Goal: Information Seeking & Learning: Check status

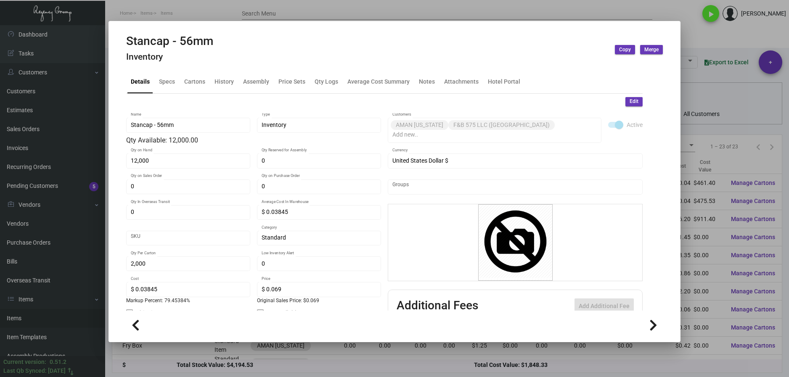
click at [699, 38] on div at bounding box center [394, 188] width 789 height 377
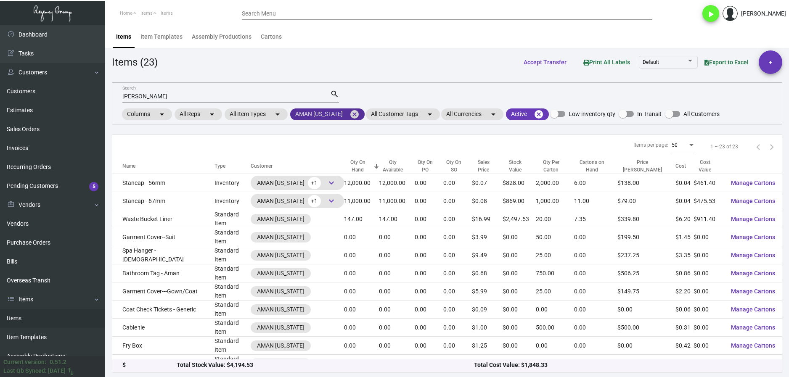
click at [354, 114] on mat-icon "cancel" at bounding box center [354, 114] width 10 height 10
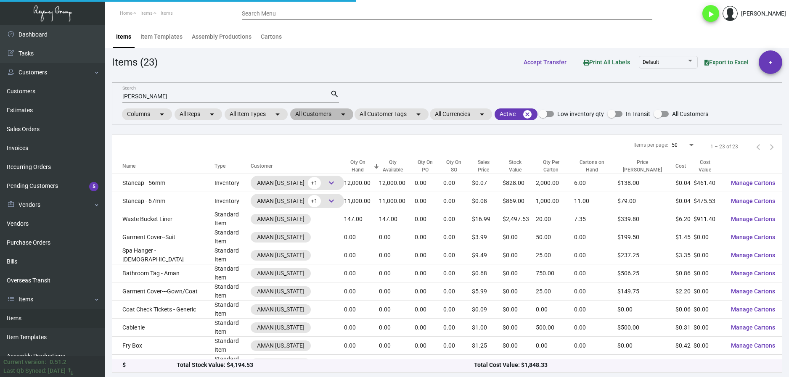
click at [307, 116] on mat-chip "All Customers arrow_drop_down" at bounding box center [321, 114] width 63 height 12
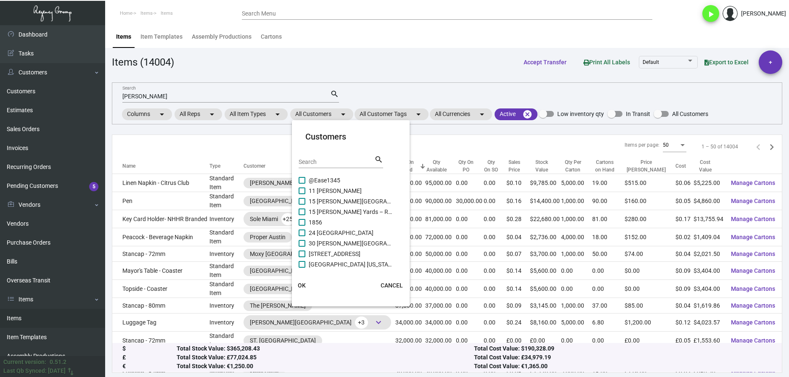
click at [316, 159] on input "Search" at bounding box center [337, 162] width 76 height 7
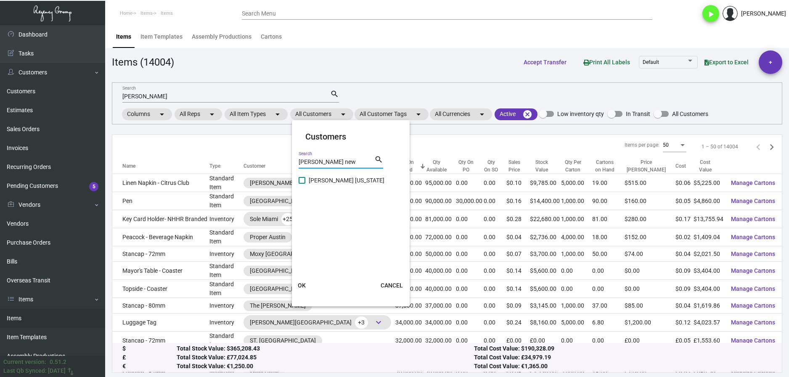
type input "[PERSON_NAME] new"
click at [309, 183] on span "[PERSON_NAME] [US_STATE]" at bounding box center [351, 180] width 84 height 10
click at [302, 184] on input "[PERSON_NAME] [US_STATE]" at bounding box center [301, 184] width 0 height 0
checkbox input "true"
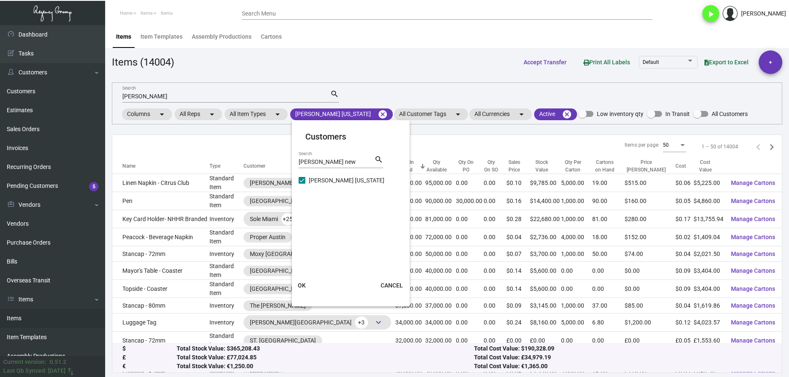
click at [308, 283] on button "OK" at bounding box center [301, 285] width 27 height 15
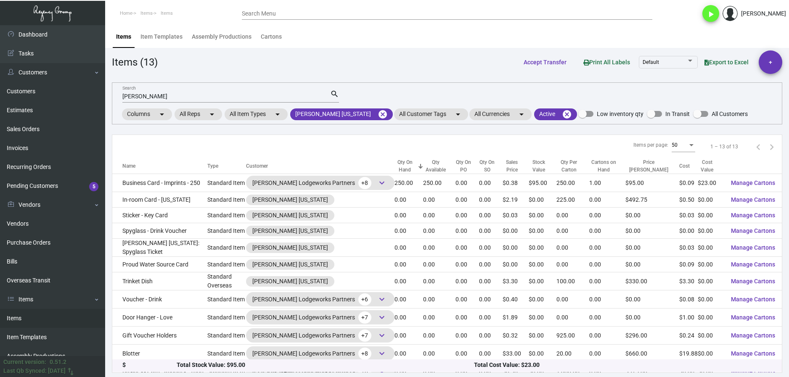
click at [149, 96] on input "[PERSON_NAME]" at bounding box center [226, 96] width 208 height 7
type input "s"
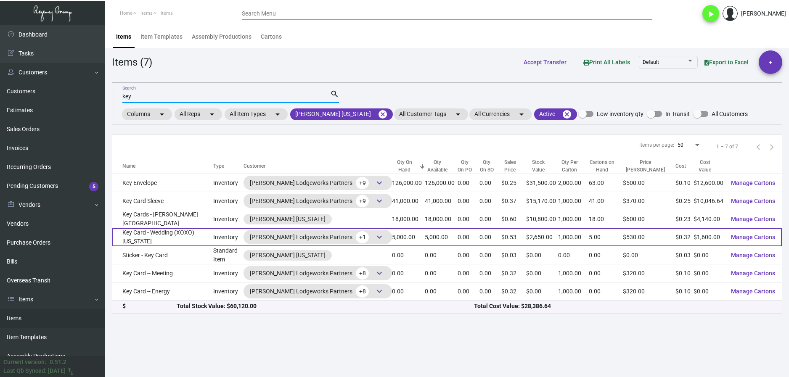
type input "key"
click at [157, 234] on td "Key Card - Wedding (XOXO) [US_STATE]" at bounding box center [162, 237] width 101 height 18
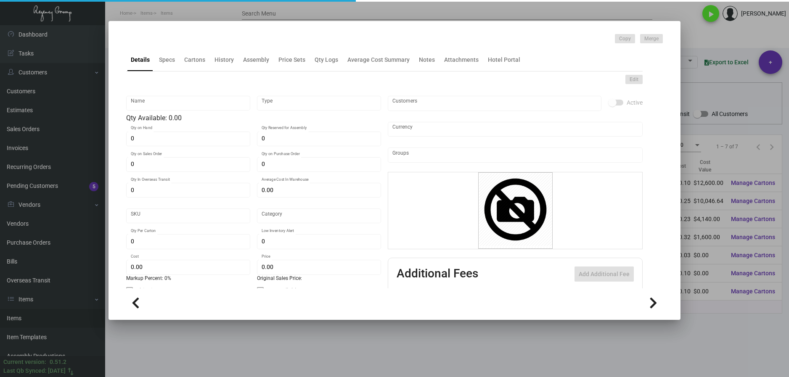
type input "Key Card - Wedding (XOXO) [US_STATE]"
type input "Inventory"
type input "5,000"
type input "$ 0.32"
type input "317"
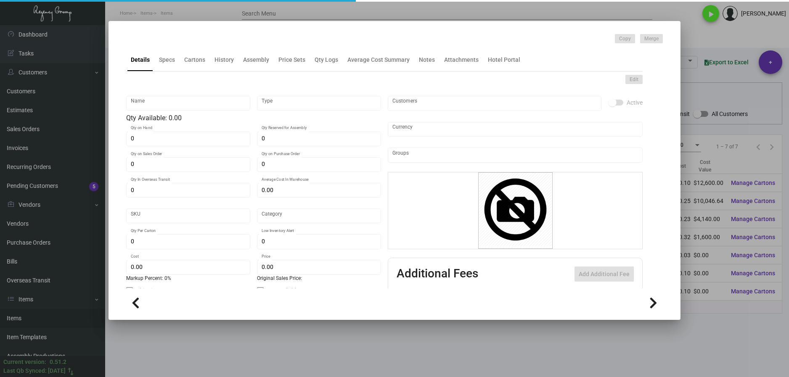
type input "Standard"
type input "1,000"
type input "$ 0.32"
type input "$ 0.53"
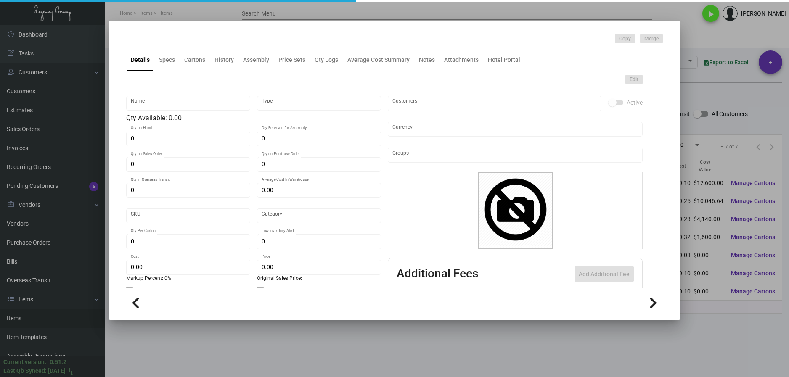
type textarea "Keys: Size CR80 #30 mill white laminated PVC plastic material, printed 4/4, pea…"
checkbox input "true"
type input "United States Dollar $"
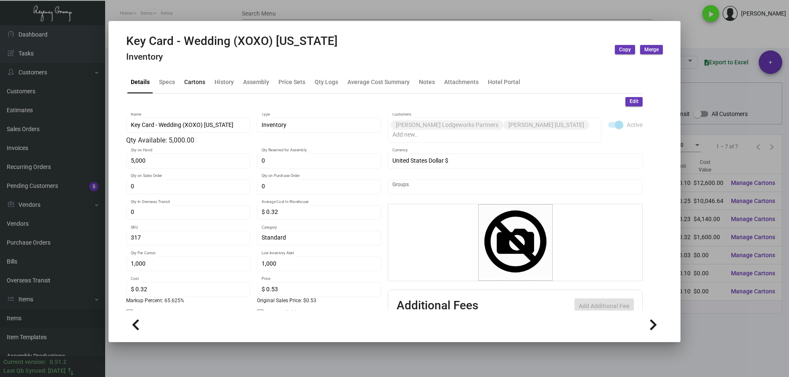
click at [191, 78] on div "Cartons" at bounding box center [194, 81] width 21 height 9
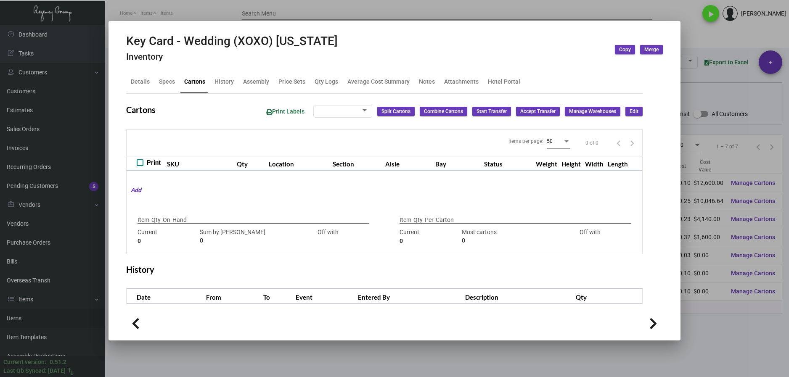
type input "5,000"
type input "10000"
type input "-5000"
type input "1,000"
type input "5000"
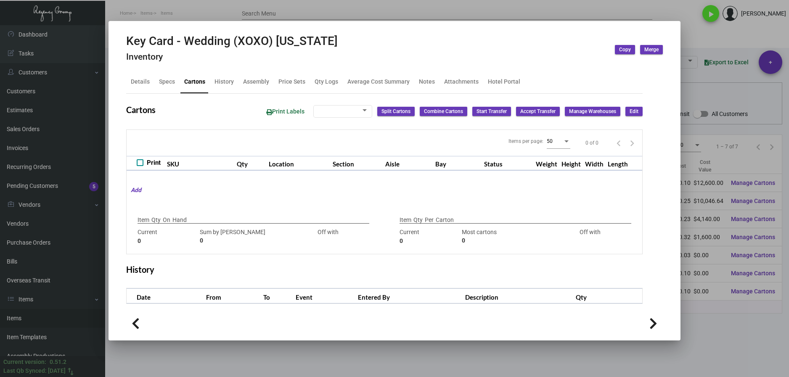
type input "-4000"
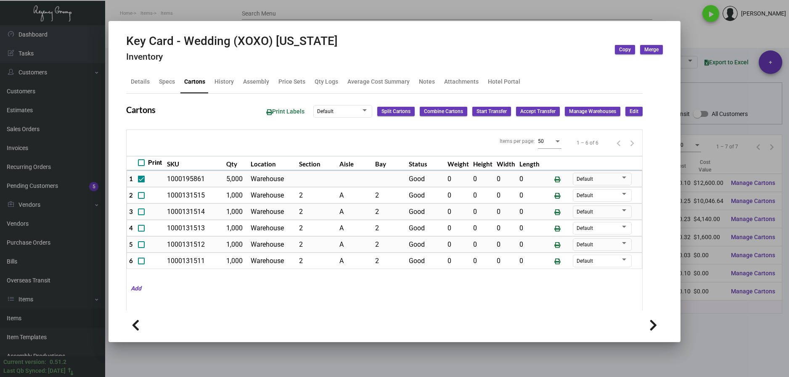
click at [721, 334] on div at bounding box center [394, 188] width 789 height 377
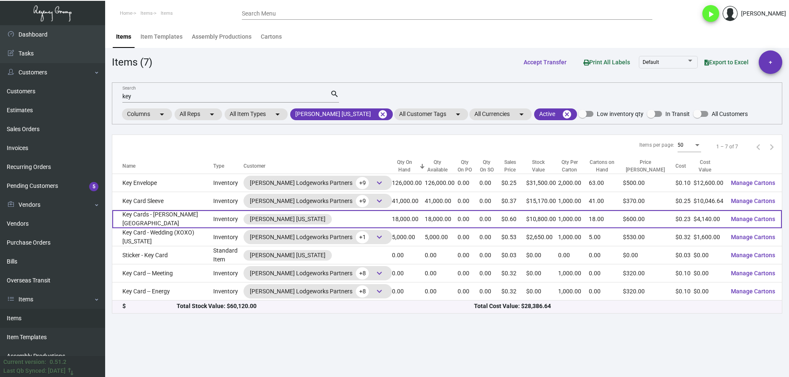
click at [196, 218] on td "Key Cards - [PERSON_NAME] [GEOGRAPHIC_DATA]" at bounding box center [162, 219] width 101 height 18
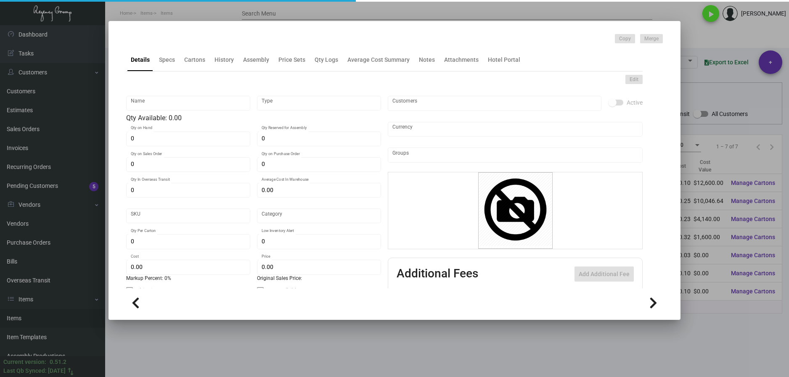
type input "Key Cards - [PERSON_NAME] [GEOGRAPHIC_DATA]"
type input "Inventory"
type input "18,000"
type input "$ 0.27364"
type input "470"
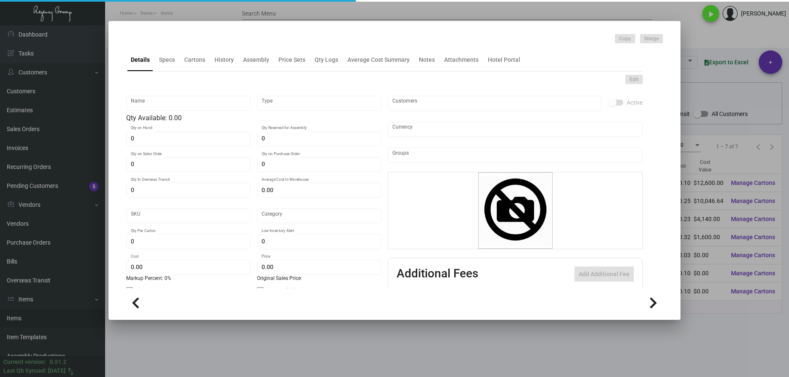
type input "Standard"
type input "1,000"
type input "5,000"
type input "$ 0.23"
type input "$ 0.60"
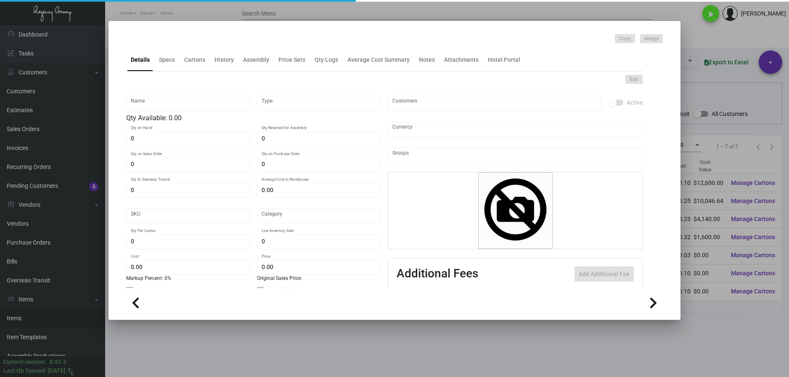
type textarea "Key Card: Size CR80, #30 mill white laminated plastic PVC stock, printing 1/1 w…"
checkbox input "true"
type input "United States Dollar $"
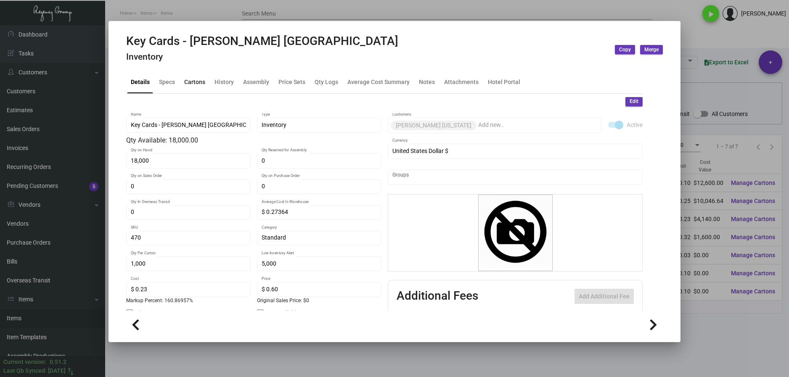
click at [197, 81] on div "Cartons" at bounding box center [194, 81] width 21 height 9
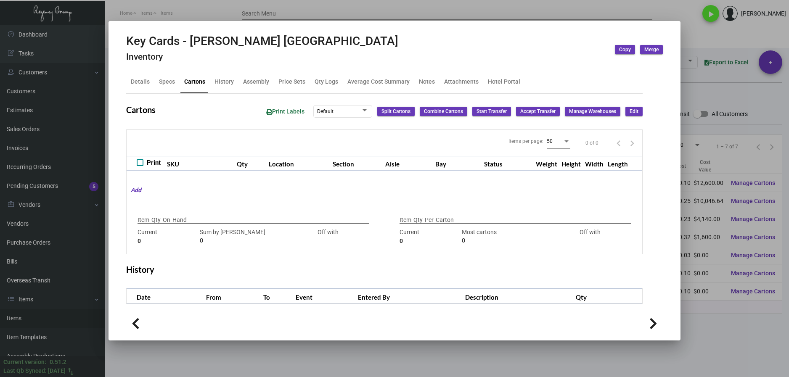
type input "18,000"
type input "23000"
type input "-5000"
type input "1,000"
type input "1000"
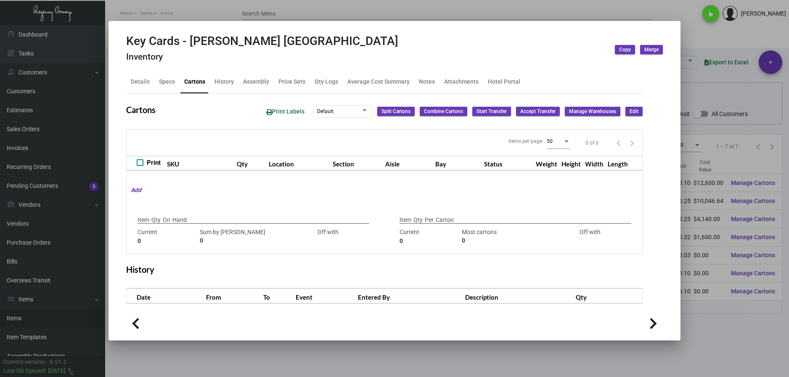
type input "0"
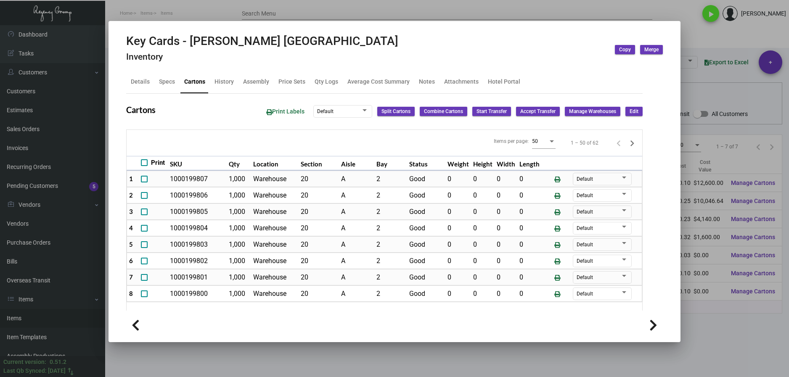
click at [715, 333] on div at bounding box center [394, 188] width 789 height 377
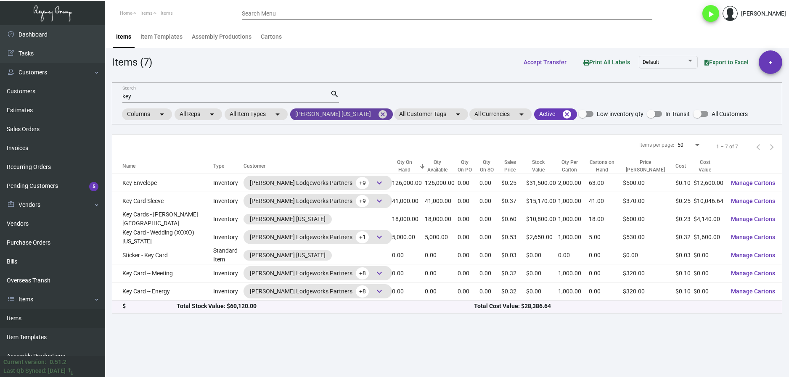
click at [378, 114] on mat-icon "cancel" at bounding box center [383, 114] width 10 height 10
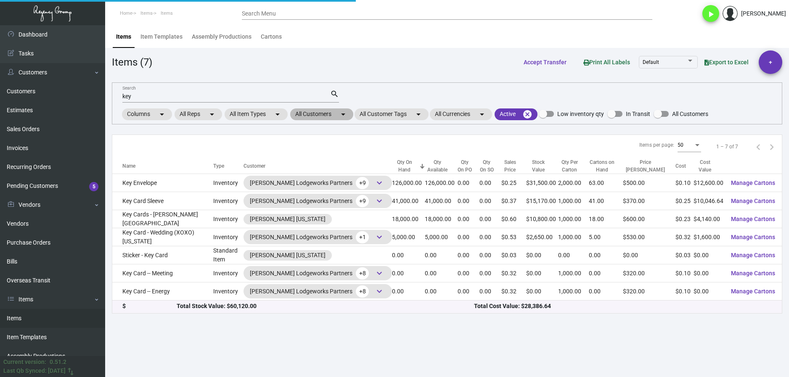
click at [314, 116] on mat-chip "All Customers arrow_drop_down" at bounding box center [321, 114] width 63 height 12
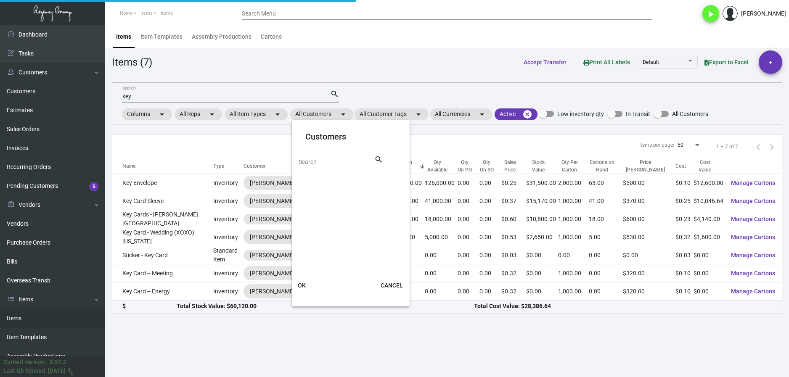
click at [323, 161] on input "Search" at bounding box center [337, 162] width 76 height 7
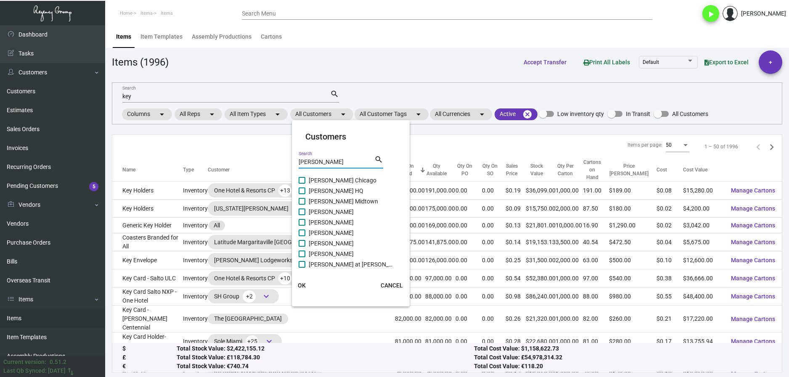
type input "[PERSON_NAME]"
click at [307, 192] on label "[PERSON_NAME] HQ" at bounding box center [346, 191] width 94 height 10
click at [302, 194] on input "[PERSON_NAME] HQ" at bounding box center [301, 194] width 0 height 0
checkbox input "true"
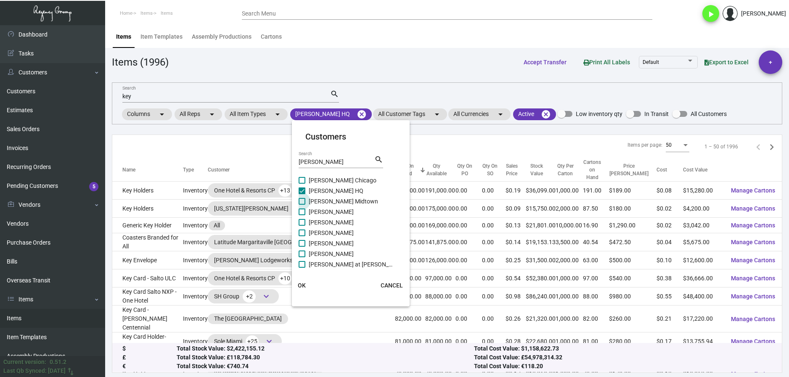
click at [309, 198] on span "[PERSON_NAME] Midtown" at bounding box center [351, 201] width 84 height 10
click at [302, 205] on input "[PERSON_NAME] Midtown" at bounding box center [301, 205] width 0 height 0
checkbox input "true"
click at [304, 212] on span at bounding box center [302, 212] width 7 height 7
click at [302, 215] on input "[PERSON_NAME]" at bounding box center [301, 215] width 0 height 0
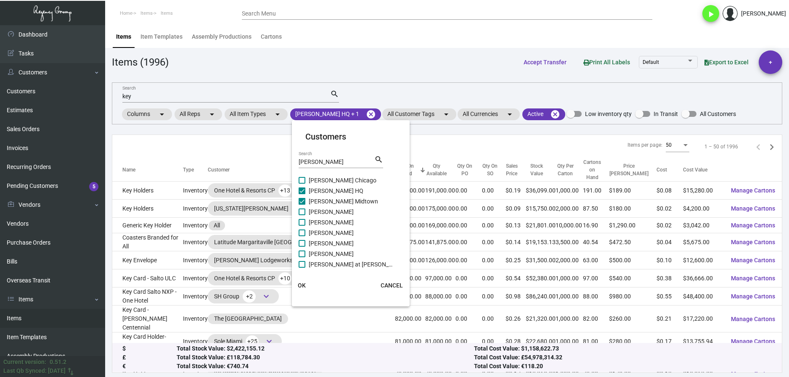
checkbox input "true"
click at [304, 222] on span at bounding box center [302, 222] width 7 height 7
click at [302, 226] on input "[PERSON_NAME]" at bounding box center [301, 226] width 0 height 0
checkbox input "true"
click at [303, 233] on span at bounding box center [302, 233] width 7 height 7
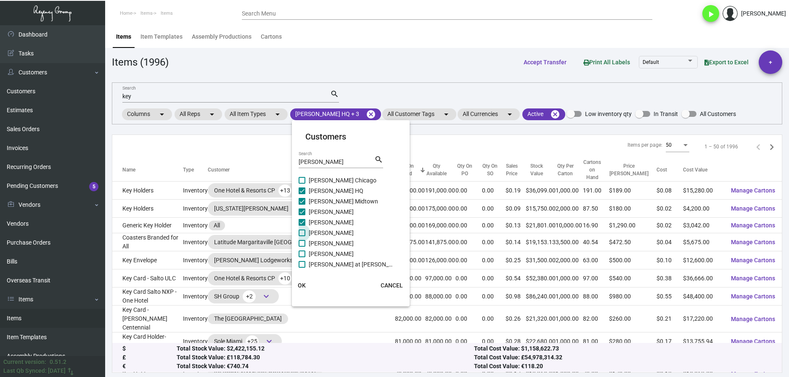
click at [302, 236] on input "[PERSON_NAME]" at bounding box center [301, 236] width 0 height 0
checkbox input "true"
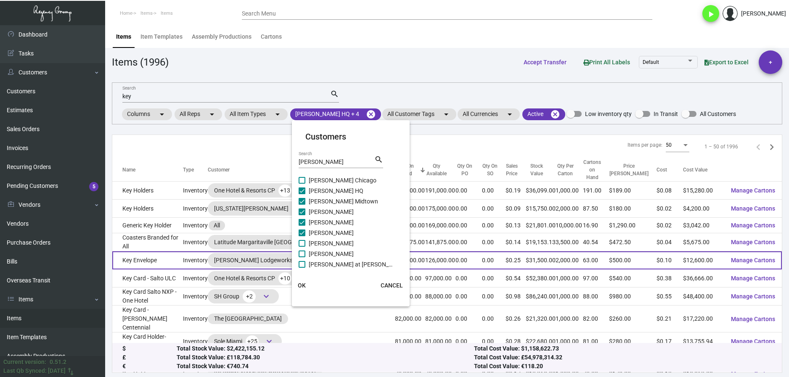
click at [303, 283] on span "OK" at bounding box center [302, 285] width 8 height 7
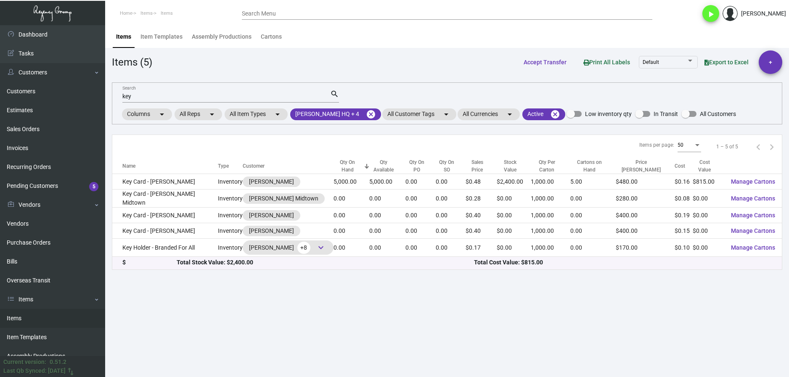
click at [140, 99] on input "key" at bounding box center [226, 96] width 208 height 7
type input "k"
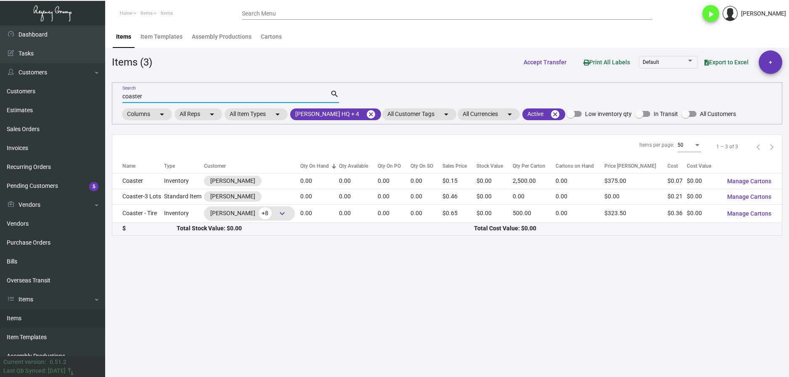
type input "coaster"
click at [366, 115] on mat-icon "cancel" at bounding box center [371, 114] width 10 height 10
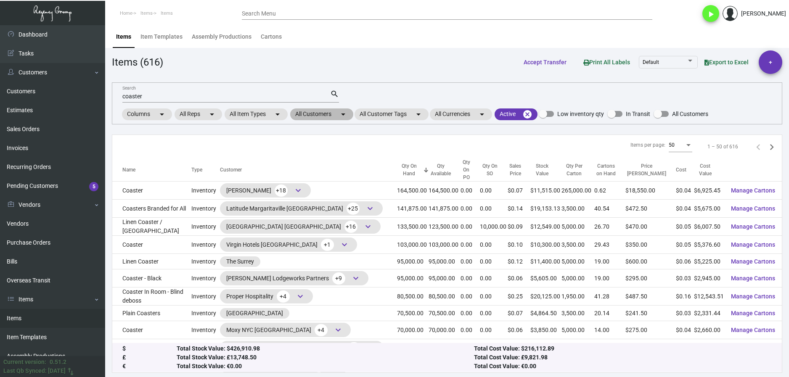
click at [312, 114] on mat-chip "All Customers arrow_drop_down" at bounding box center [321, 114] width 63 height 12
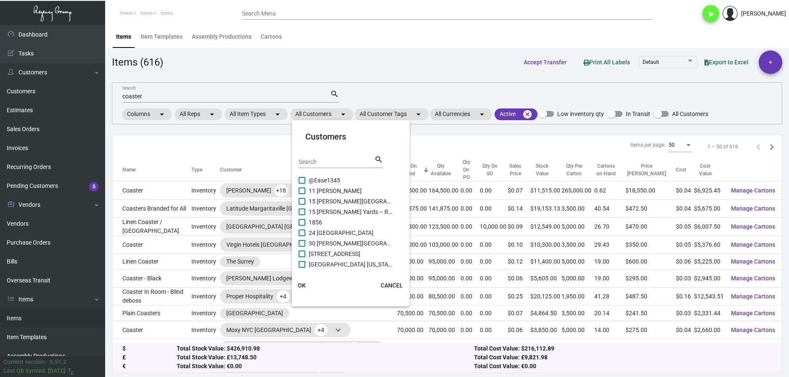
click at [318, 159] on input "Search" at bounding box center [337, 162] width 76 height 7
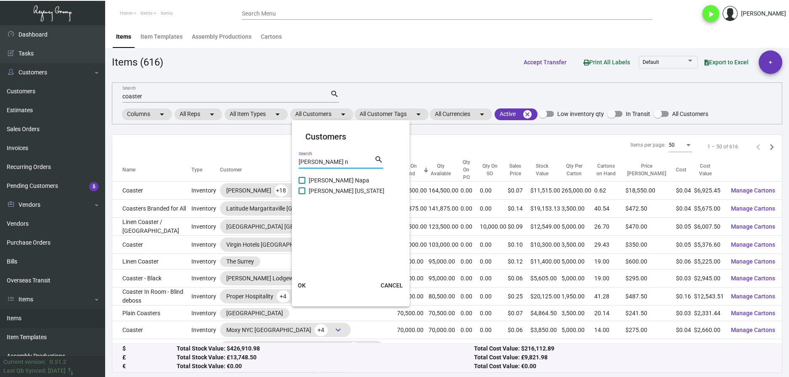
type input "[PERSON_NAME] n"
click at [304, 193] on span at bounding box center [302, 191] width 7 height 7
click at [302, 194] on input "[PERSON_NAME] [US_STATE]" at bounding box center [301, 194] width 0 height 0
checkbox input "true"
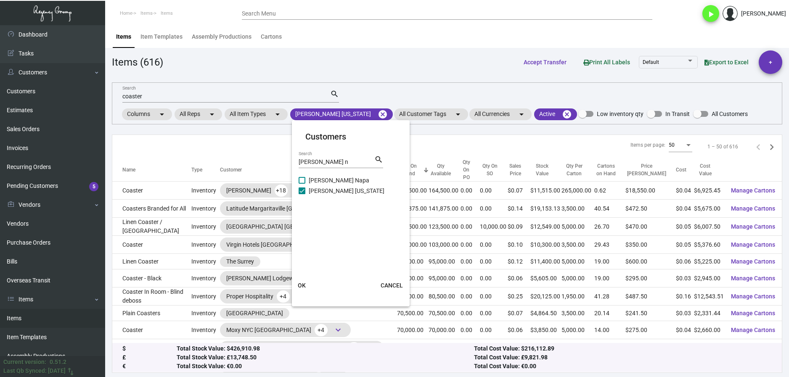
drag, startPoint x: 304, startPoint y: 268, endPoint x: 304, endPoint y: 273, distance: 4.7
click at [300, 270] on mat-card "Customers [PERSON_NAME] n Search search [PERSON_NAME] Napa [PERSON_NAME] [US_ST…" at bounding box center [351, 214] width 118 height 180
click at [309, 284] on button "OK" at bounding box center [301, 285] width 27 height 15
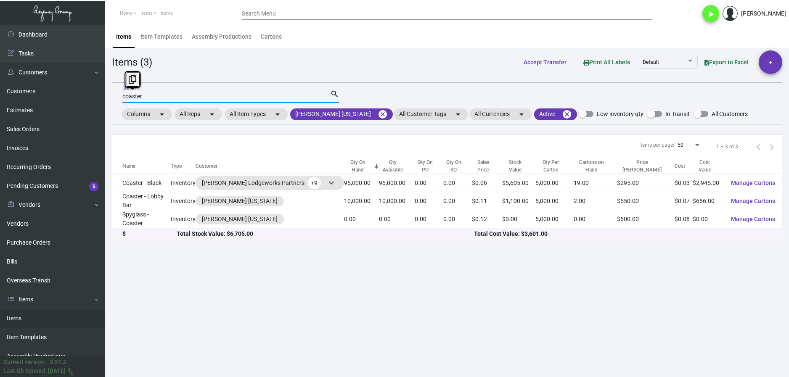
drag, startPoint x: 158, startPoint y: 97, endPoint x: 110, endPoint y: 98, distance: 48.0
click at [118, 98] on div "coaster Search search Columns arrow_drop_down All Reps arrow_drop_down All Item…" at bounding box center [447, 103] width 670 height 42
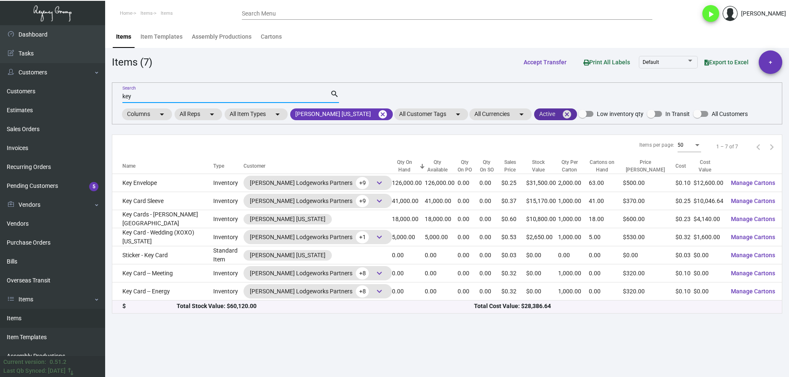
type input "key"
click at [534, 116] on mat-chip "Active cancel" at bounding box center [555, 114] width 43 height 12
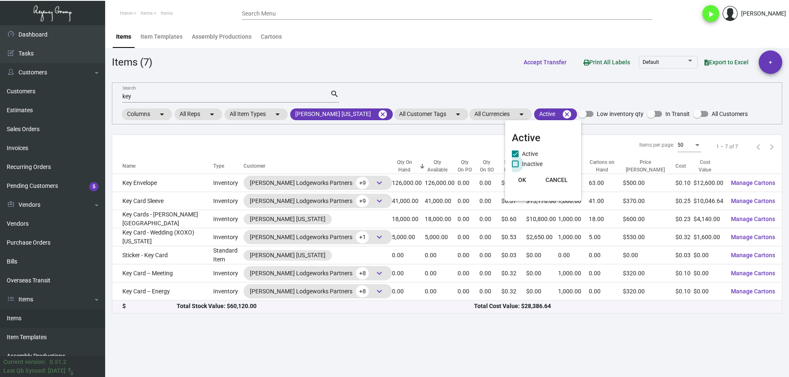
click at [513, 165] on span at bounding box center [515, 164] width 7 height 7
click at [515, 167] on input "Inactive" at bounding box center [515, 167] width 0 height 0
checkbox input "true"
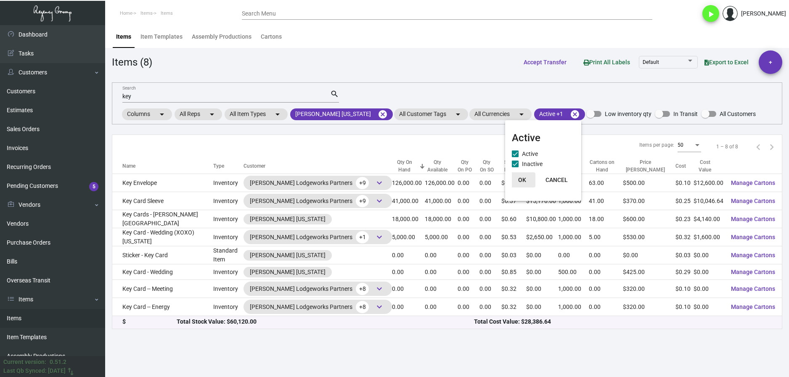
click at [525, 177] on span "OK" at bounding box center [522, 180] width 8 height 7
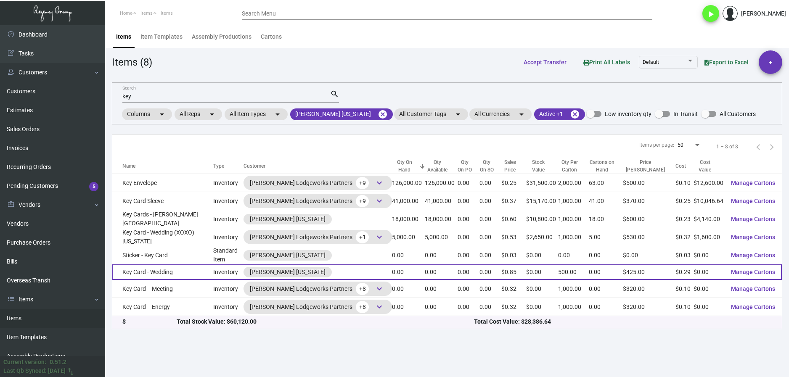
click at [189, 268] on td "Key Card - Wedding" at bounding box center [162, 272] width 101 height 16
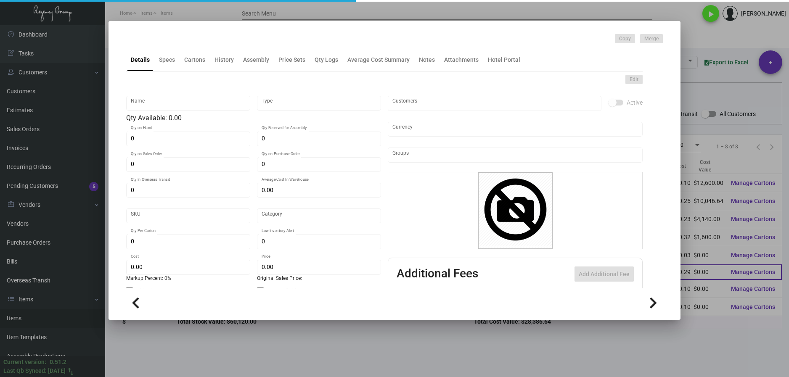
type input "Key Card - Wedding"
type input "Inventory"
type input "$ 0.291"
type input "469"
type input "Standard"
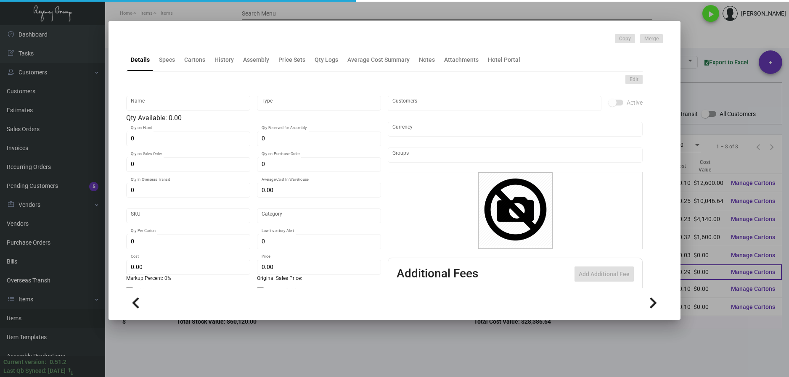
type input "500"
type input "1,000"
type input "$ 0.291"
type input "$ 0.85"
type textarea "Keys: size cr80 Ving alt. cards, printed 2/2, pearl pms pms 2 sides. 2 lots of …"
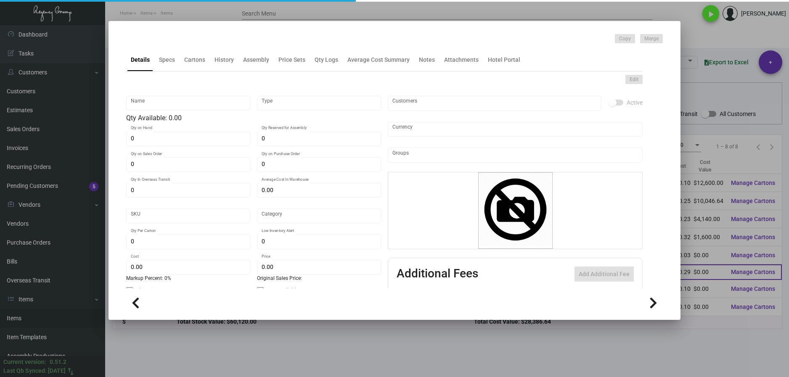
type textarea "Keys: size cr80 Ving alt. cards, printed 2/2, pearl pms pms 2 sides. 2 lots of …"
checkbox input "true"
type input "United States Dollar $"
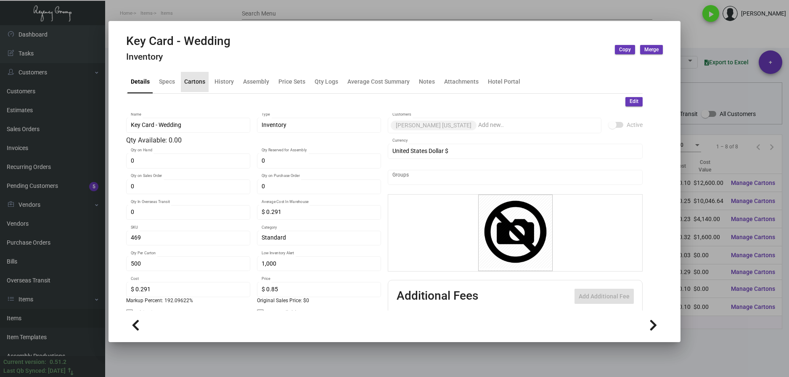
click at [190, 82] on div "Cartons" at bounding box center [194, 81] width 21 height 9
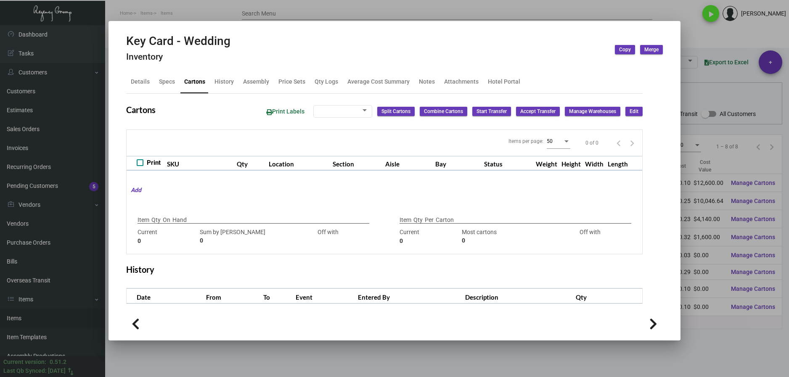
type input "9000"
type input "-9000"
type input "500"
type input "3000"
type input "-2500"
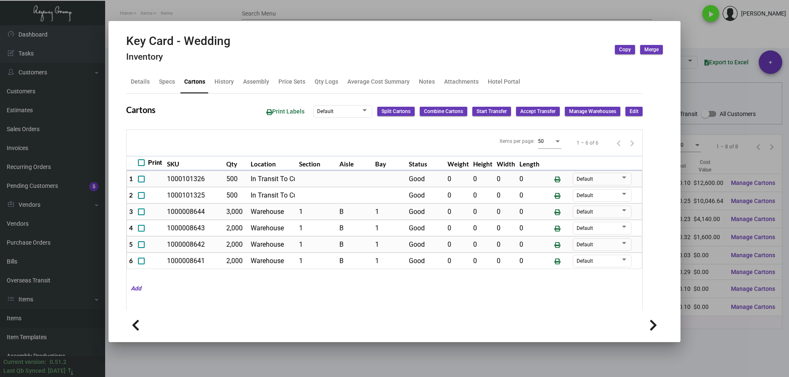
click at [723, 353] on div at bounding box center [394, 188] width 789 height 377
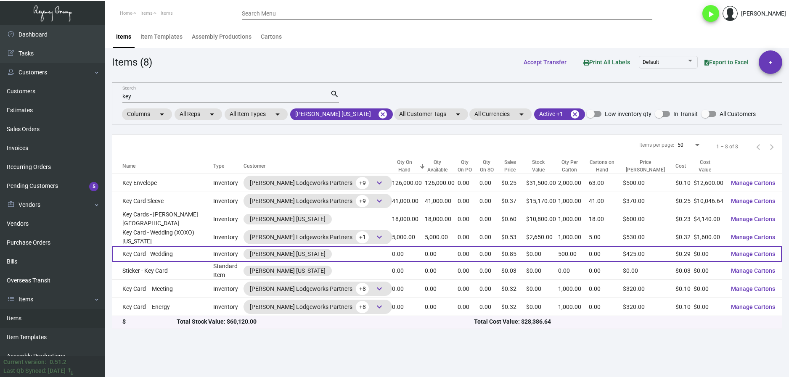
click at [184, 253] on td "Key Card - Wedding" at bounding box center [162, 254] width 101 height 16
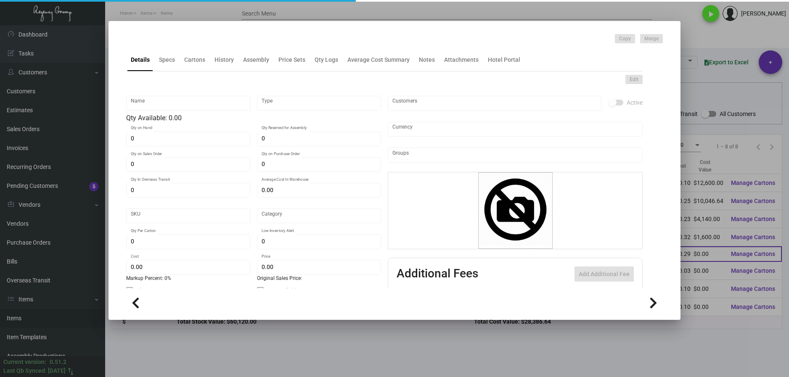
type input "Key Card - Wedding"
type input "Inventory"
type input "$ 0.291"
type input "469"
type input "Standard"
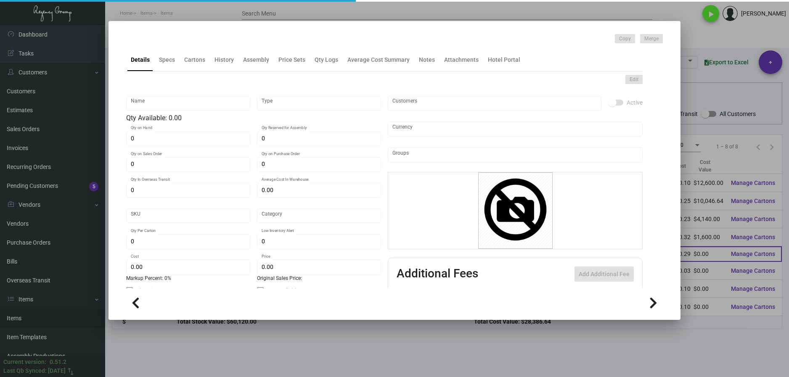
type input "500"
type input "1,000"
type input "$ 0.291"
type input "$ 0.85"
type textarea "Keys: size cr80 Ving alt. cards, printed 2/2, pearl pms pms 2 sides. 2 lots of …"
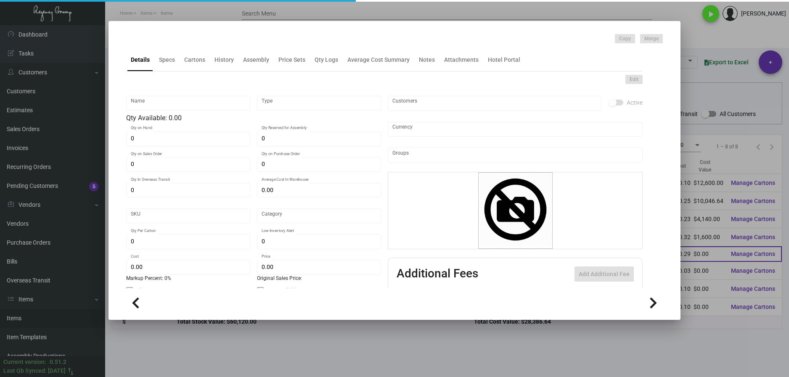
type textarea "Keys: size cr80 Ving alt. cards, printed 2/2, pearl pms pms 2 sides. 2 lots of …"
checkbox input "true"
type input "United States Dollar $"
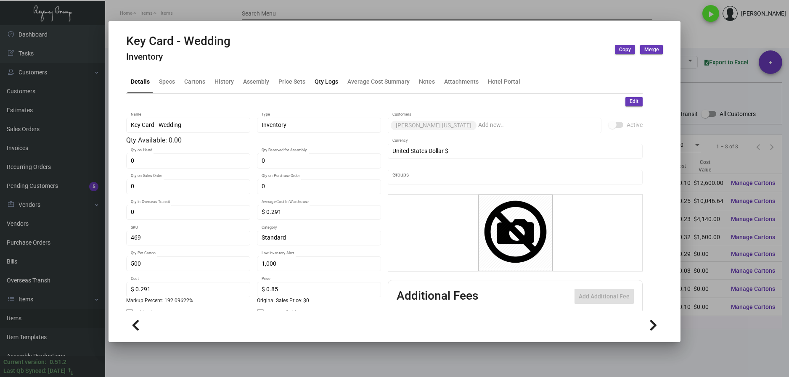
click at [325, 85] on div "Qty Logs" at bounding box center [327, 81] width 24 height 9
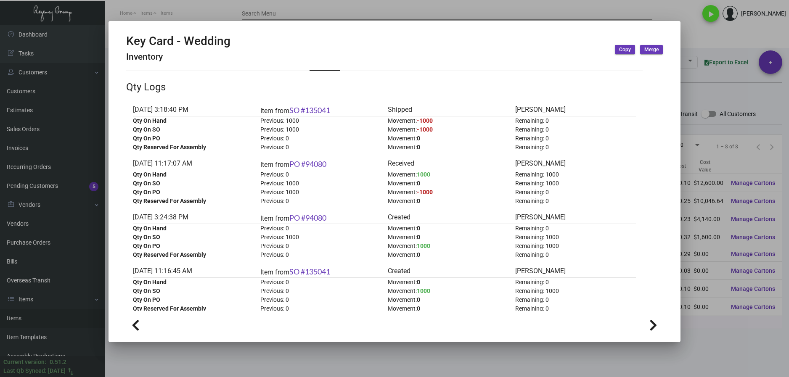
scroll to position [19, 0]
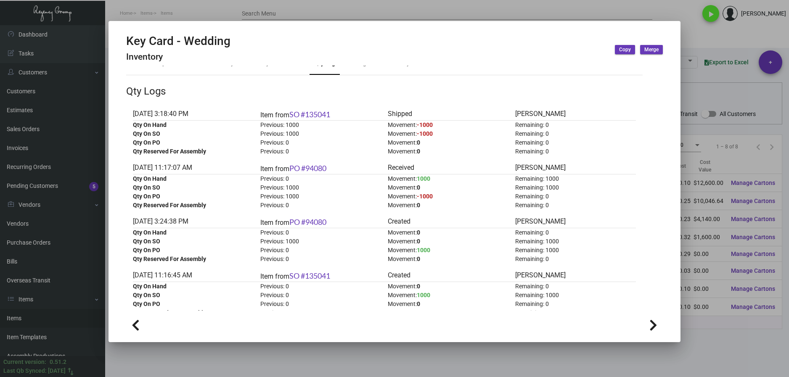
drag, startPoint x: 682, startPoint y: 341, endPoint x: 677, endPoint y: 339, distance: 4.9
click at [681, 340] on div at bounding box center [394, 188] width 789 height 377
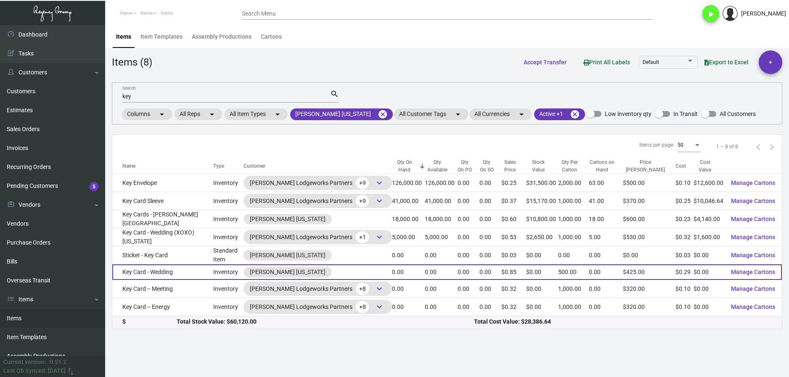
click at [196, 272] on td "Key Card - Wedding" at bounding box center [162, 272] width 101 height 16
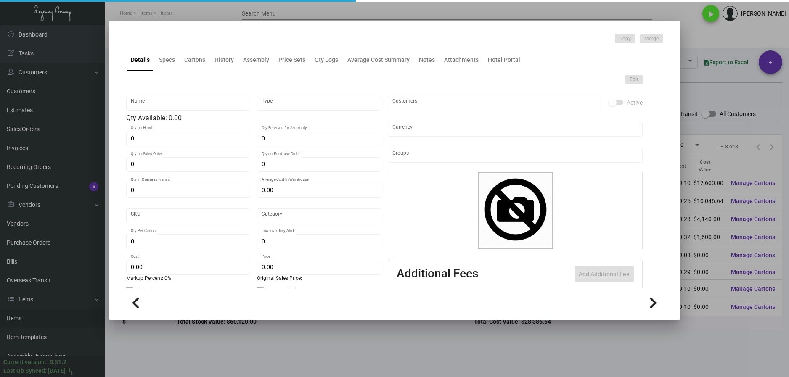
type input "Key Card - Wedding"
type input "Inventory"
type input "$ 0.291"
type input "469"
type input "Standard"
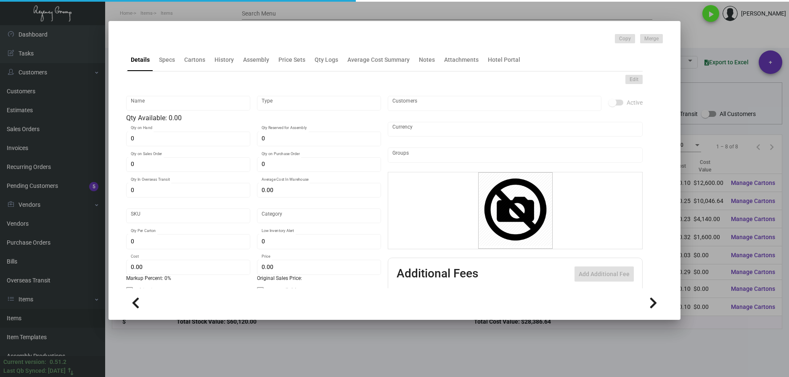
type input "500"
type input "1,000"
type input "$ 0.291"
type input "$ 0.85"
type textarea "Keys: size cr80 Ving alt. cards, printed 2/2, pearl pms pms 2 sides. 2 lots of …"
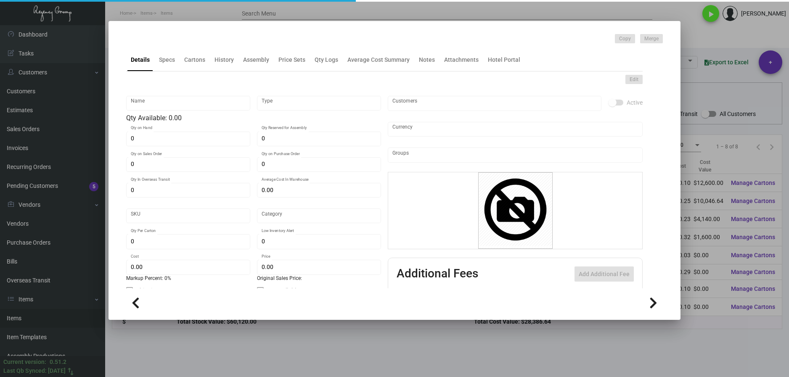
type textarea "Keys: size cr80 Ving alt. cards, printed 2/2, pearl pms pms 2 sides. 2 lots of …"
checkbox input "true"
type input "United States Dollar $"
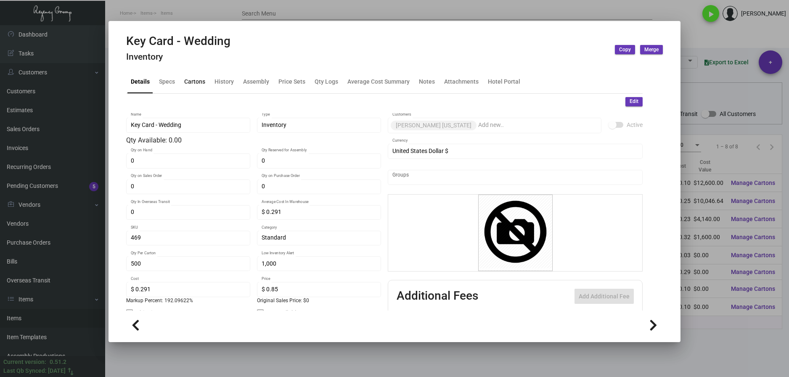
click at [190, 79] on div "Cartons" at bounding box center [194, 81] width 21 height 9
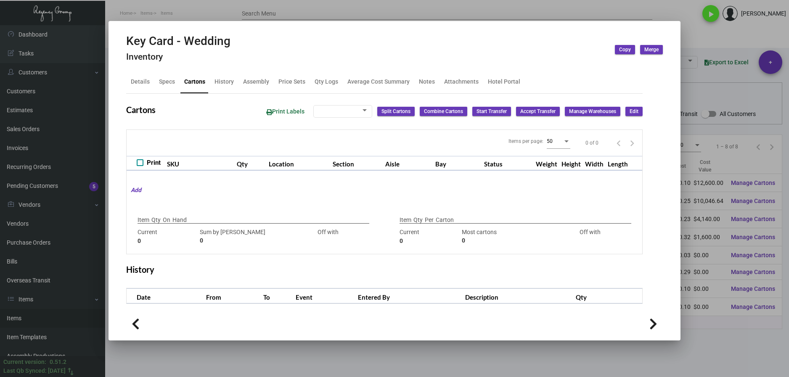
type input "9000"
type input "-9000"
type input "500"
type input "3000"
type input "-2500"
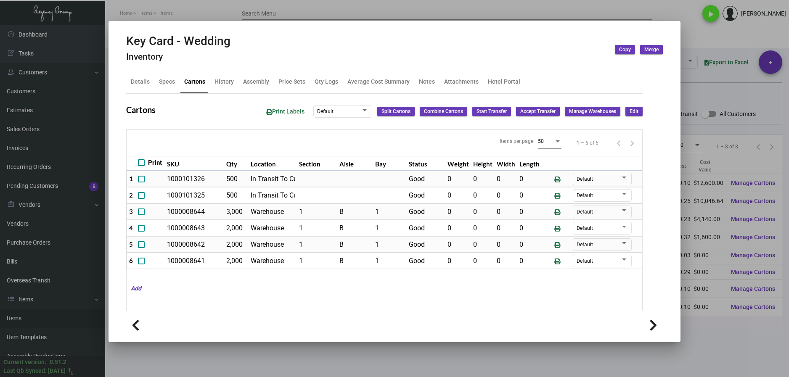
click at [706, 350] on div at bounding box center [394, 188] width 789 height 377
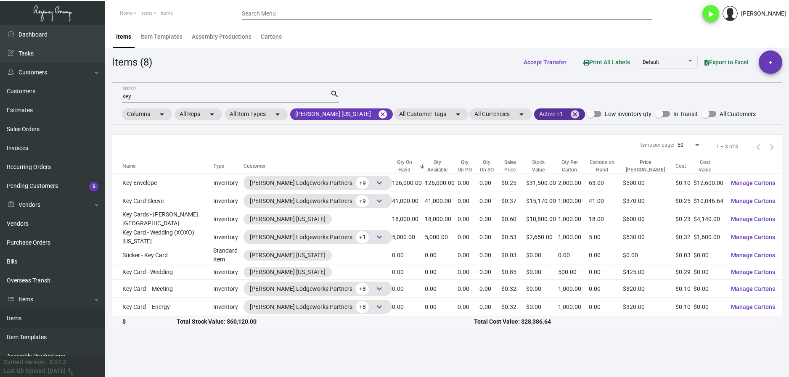
click at [534, 114] on mat-chip "Active +1 cancel" at bounding box center [559, 114] width 51 height 12
click at [515, 164] on span at bounding box center [515, 164] width 7 height 7
click at [515, 167] on input "Inactive" at bounding box center [515, 167] width 0 height 0
checkbox input "false"
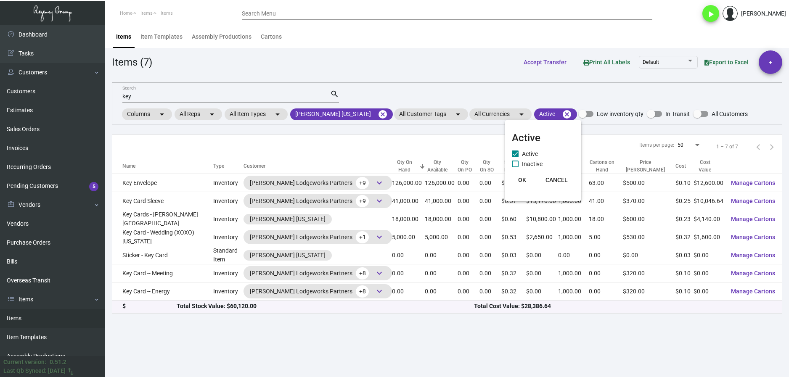
click at [167, 237] on div at bounding box center [394, 188] width 789 height 377
click at [167, 237] on td "Key Card - Wedding (XOXO) [US_STATE]" at bounding box center [162, 237] width 101 height 18
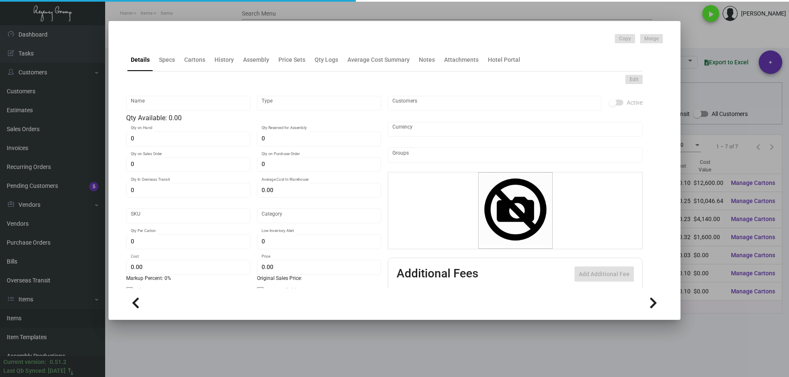
type input "Key Card - Wedding (XOXO) [US_STATE]"
type input "Inventory"
type input "5,000"
type input "$ 0.32"
type input "317"
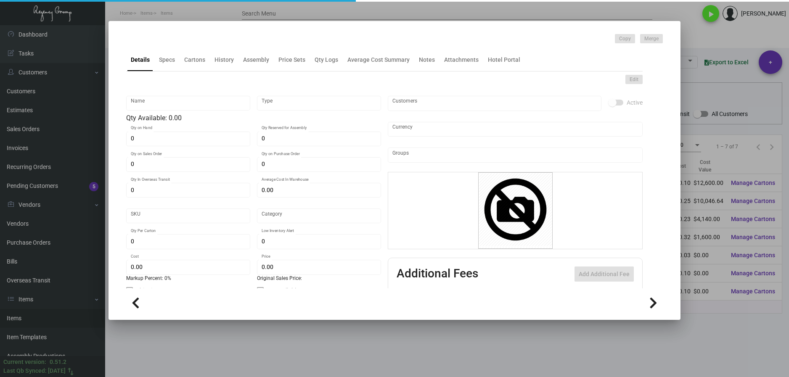
type input "Standard"
type input "1,000"
type input "$ 0.32"
type input "$ 0.53"
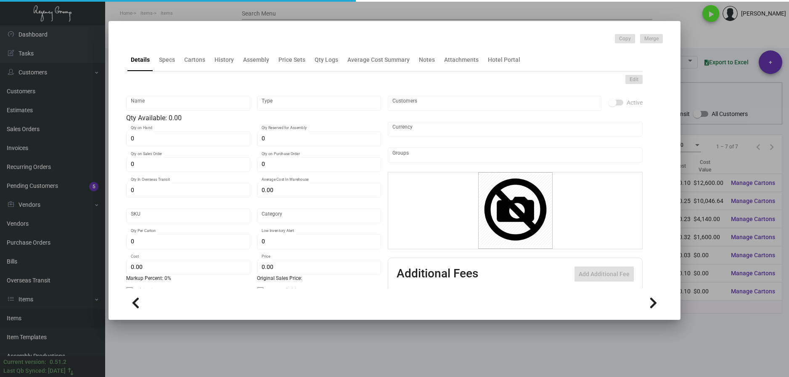
type textarea "Keys: Size CR80 #30 mill white laminated PVC plastic material, printed 4/4, pea…"
checkbox input "true"
type input "United States Dollar $"
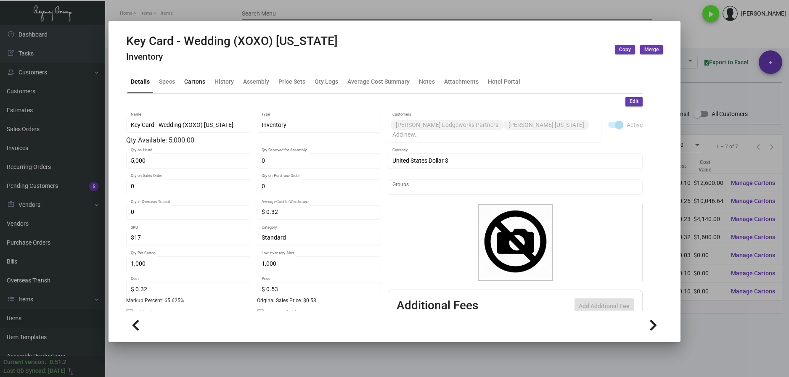
click at [185, 90] on div "Cartons" at bounding box center [195, 82] width 28 height 20
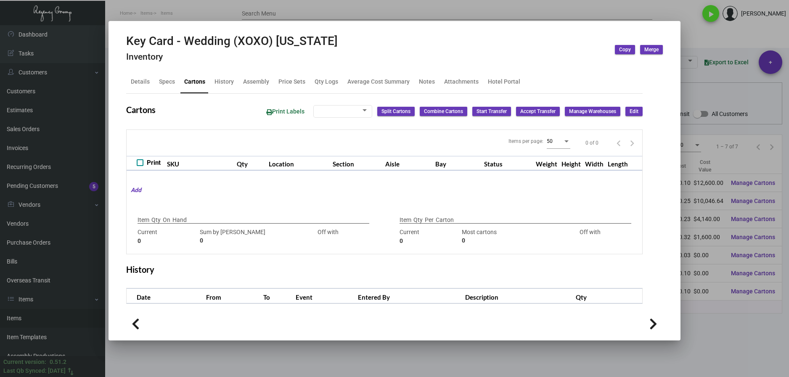
type input "5,000"
type input "10000"
type input "-5000"
type input "1,000"
type input "5000"
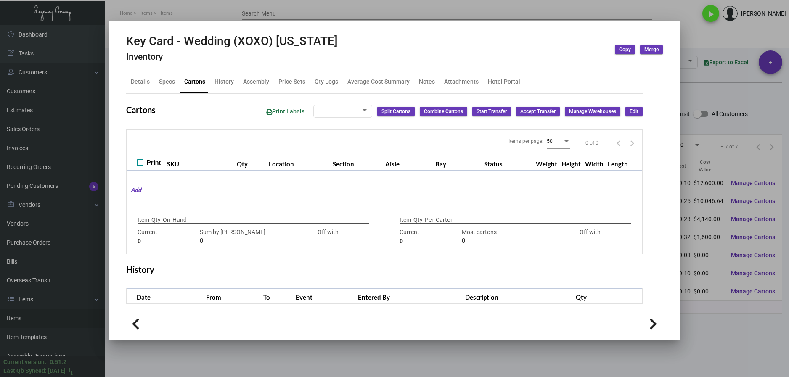
type input "-4000"
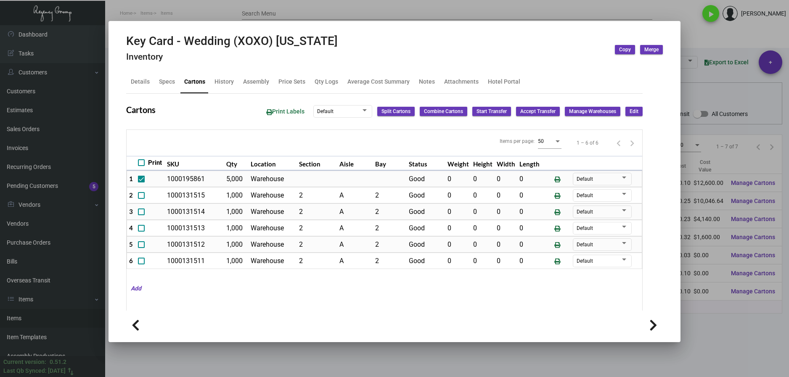
click at [698, 326] on div at bounding box center [394, 188] width 789 height 377
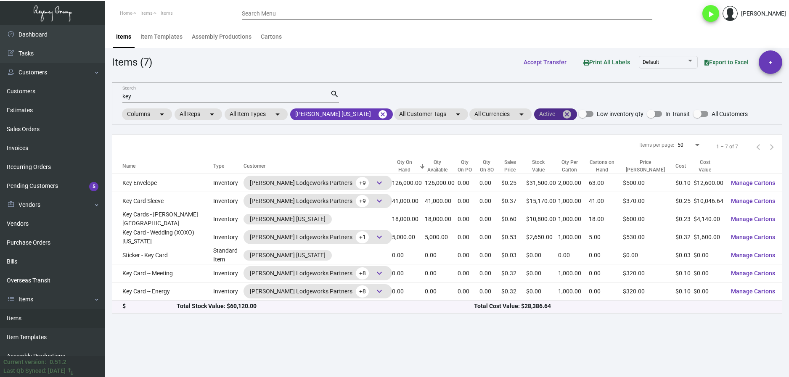
click at [534, 111] on mat-chip "Active cancel" at bounding box center [555, 114] width 43 height 12
click at [523, 161] on span "Inactive" at bounding box center [532, 164] width 21 height 10
click at [515, 167] on input "Inactive" at bounding box center [515, 167] width 0 height 0
checkbox input "true"
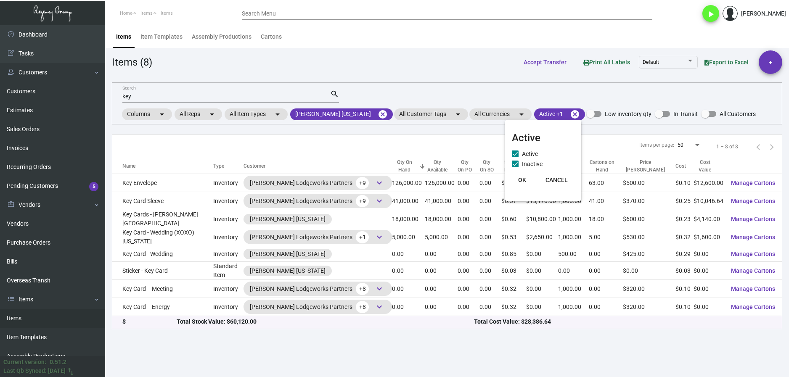
click at [180, 250] on div at bounding box center [394, 188] width 789 height 377
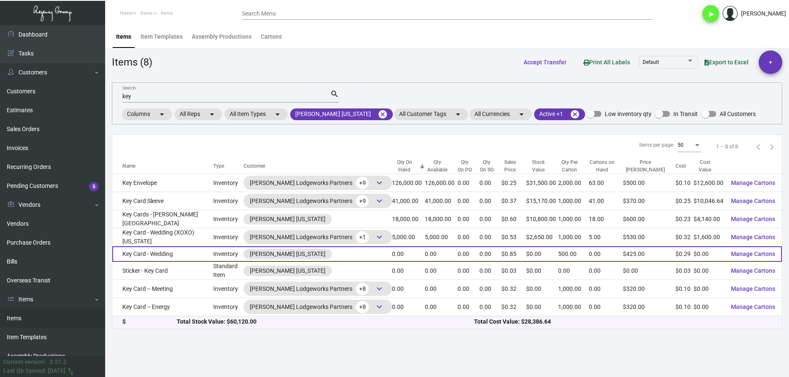
click at [181, 249] on td "Key Card - Wedding" at bounding box center [162, 254] width 101 height 16
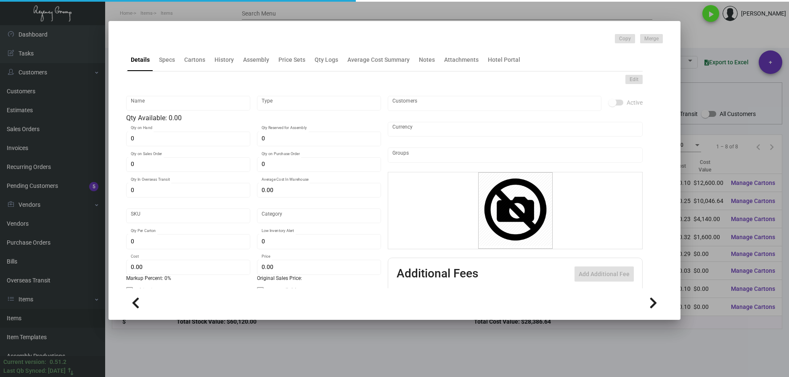
type input "Key Card - Wedding"
type input "Inventory"
type input "$ 0.291"
type input "469"
type input "Standard"
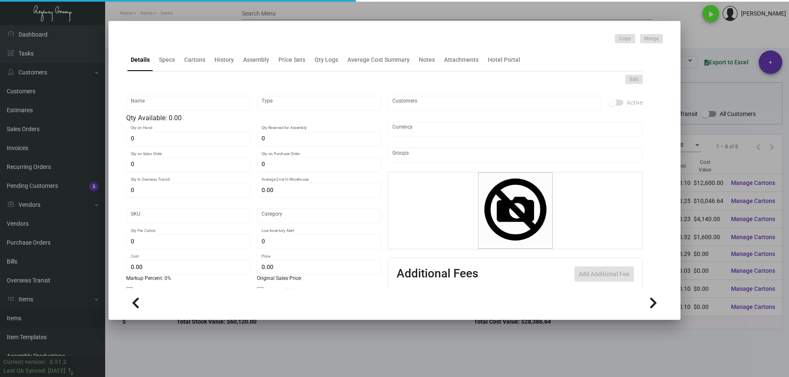
type input "500"
type input "1,000"
type input "$ 0.291"
type input "$ 0.85"
type textarea "Keys: size cr80 Ving alt. cards, printed 2/2, pearl pms pms 2 sides. 2 lots of …"
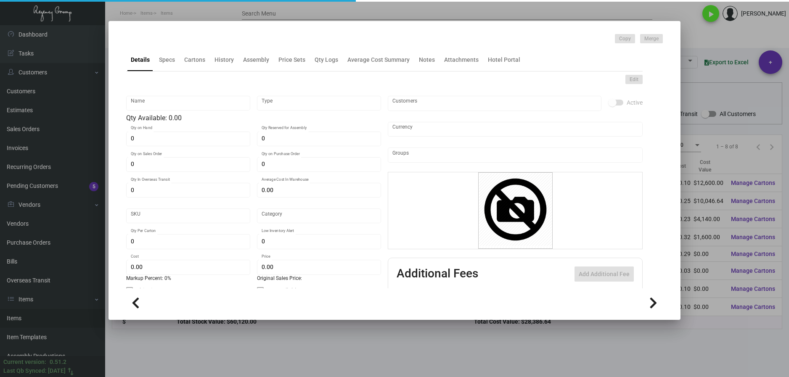
type textarea "Keys: size cr80 Ving alt. cards, printed 2/2, pearl pms pms 2 sides. 2 lots of …"
checkbox input "true"
type input "United States Dollar $"
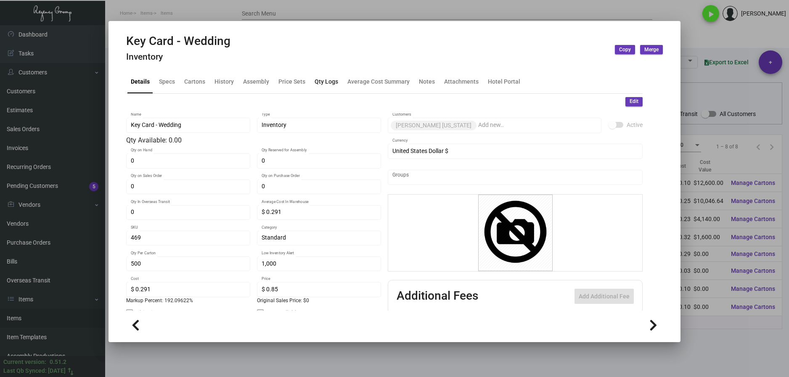
click at [323, 83] on div "Qty Logs" at bounding box center [327, 81] width 24 height 9
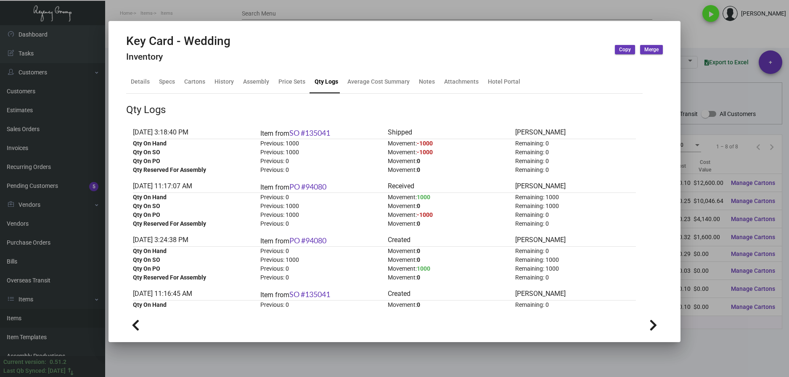
scroll to position [145, 0]
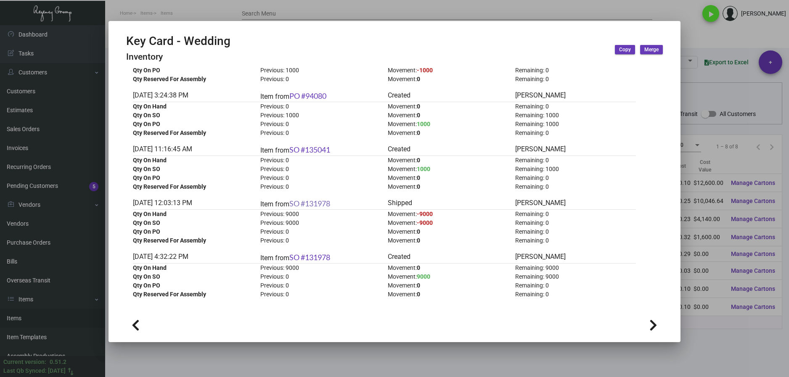
click at [315, 204] on link "SO #131978" at bounding box center [309, 203] width 41 height 9
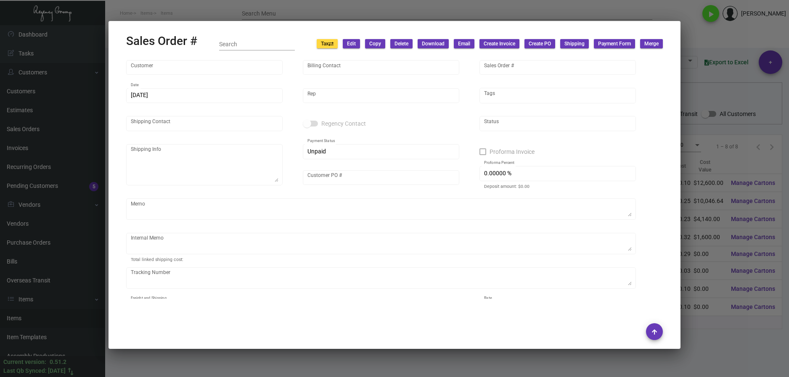
type input "[PERSON_NAME] [US_STATE]"
type input "Accounts Receivable [GEOGRAPHIC_DATA]"
type input "131978"
type input "[DATE]"
type input "[PERSON_NAME]"
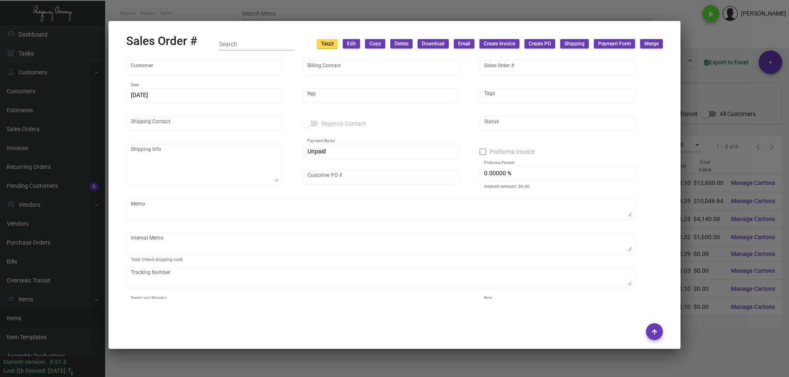
type input "[PERSON_NAME]"
type textarea "[PERSON_NAME] [US_STATE] - [PERSON_NAME] [STREET_ADDRESS][US_STATE]"
type input "[PERSON_NAME]"
type textarea "TO BE TRASHED PER YOSSI [DATE]"
type input "United States Dollar $"
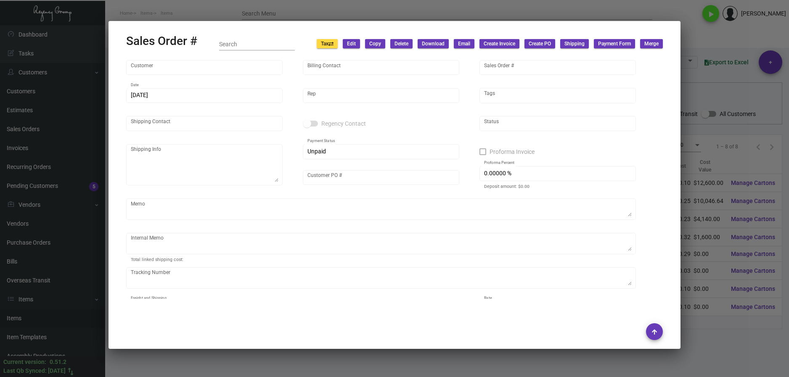
type input "$ 0.00"
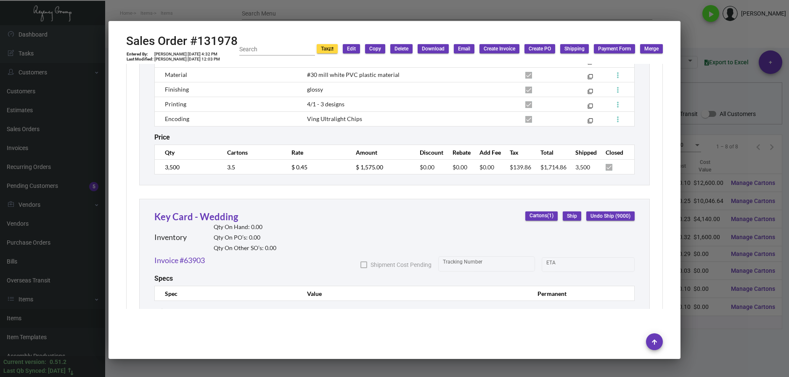
scroll to position [639, 0]
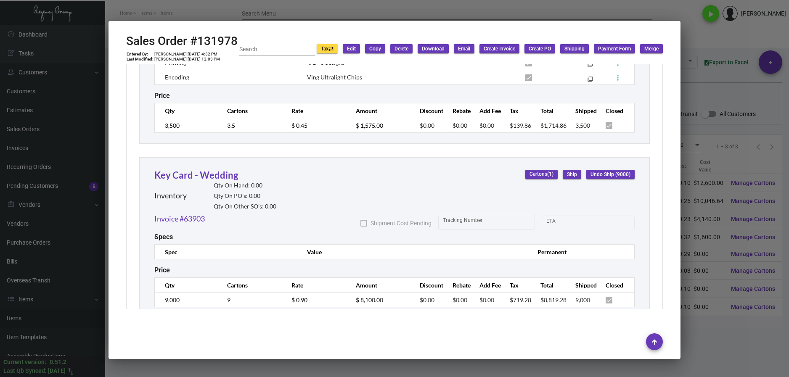
click at [431, 49] on span "Download" at bounding box center [433, 48] width 23 height 7
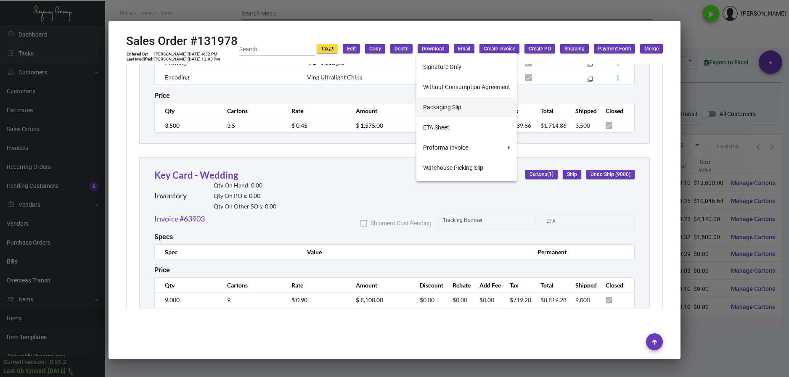
click at [447, 105] on button "Packaging Slip" at bounding box center [466, 107] width 100 height 20
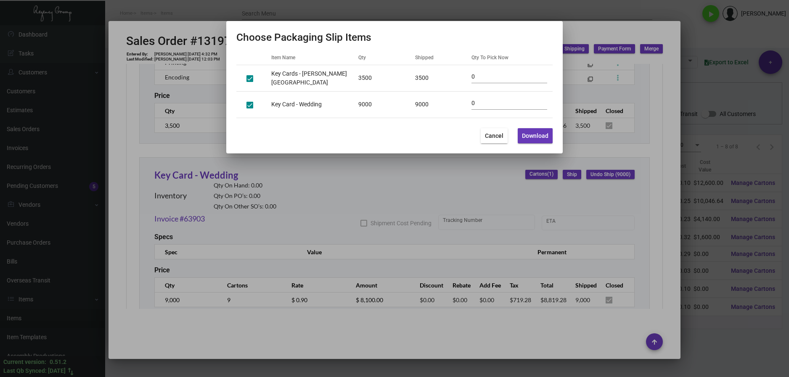
click at [486, 135] on span "Cancel" at bounding box center [494, 135] width 19 height 7
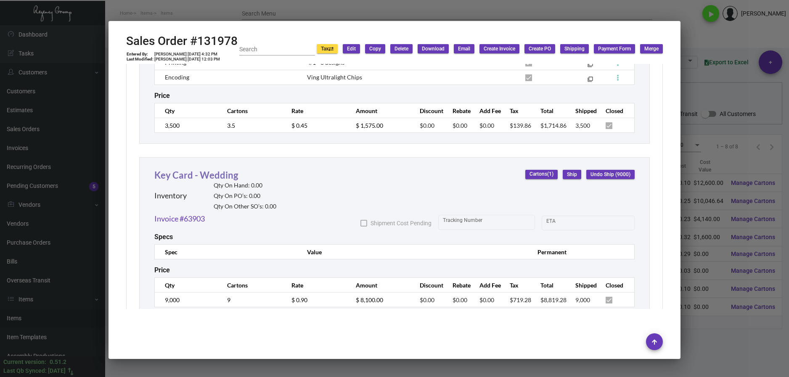
click at [212, 169] on link "Key Card - Wedding" at bounding box center [196, 174] width 84 height 11
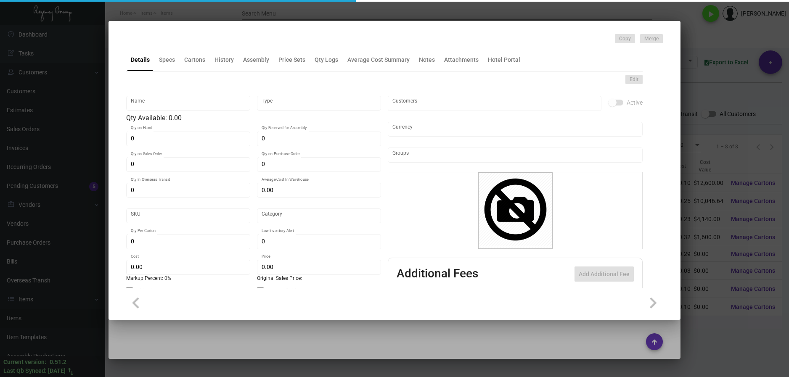
type input "Key Card - Wedding"
type input "Inventory"
type input "$ 0.291"
type input "469"
type input "Standard"
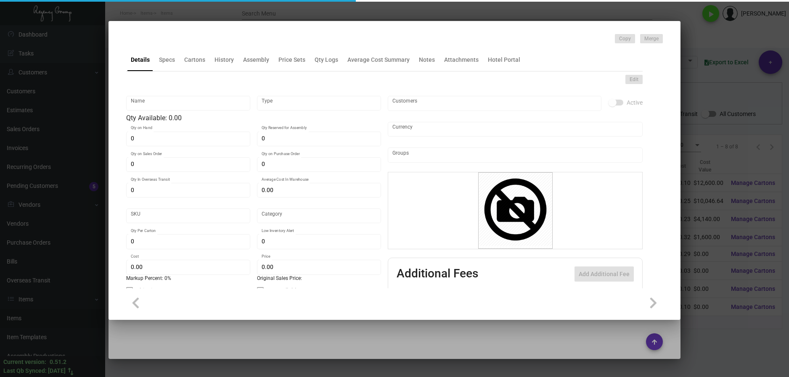
type input "500"
type input "1,000"
type input "$ 0.291"
type input "$ 0.85"
type textarea "Keys: size cr80 Ving alt. cards, printed 2/2, pearl pms pms 2 sides. 2 lots of …"
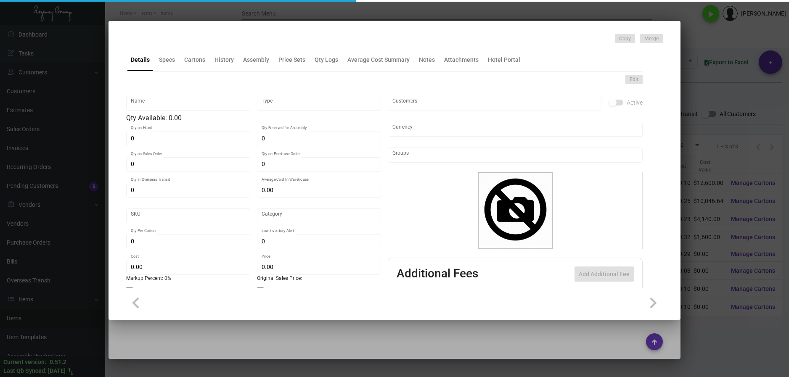
type textarea "Keys: size cr80 Ving alt. cards, printed 2/2, pearl pms pms 2 sides. 2 lots of …"
checkbox input "true"
type input "United States Dollar $"
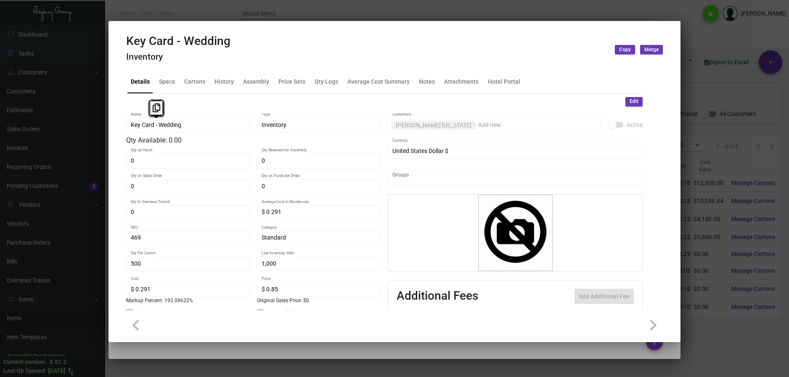
click at [126, 126] on mat-tab-group "Details Specs Cartons History Assembly Price Sets Qty Logs Average Cost Summary…" at bounding box center [384, 188] width 537 height 245
click at [153, 108] on icon at bounding box center [157, 107] width 8 height 9
click at [699, 92] on div at bounding box center [394, 188] width 789 height 377
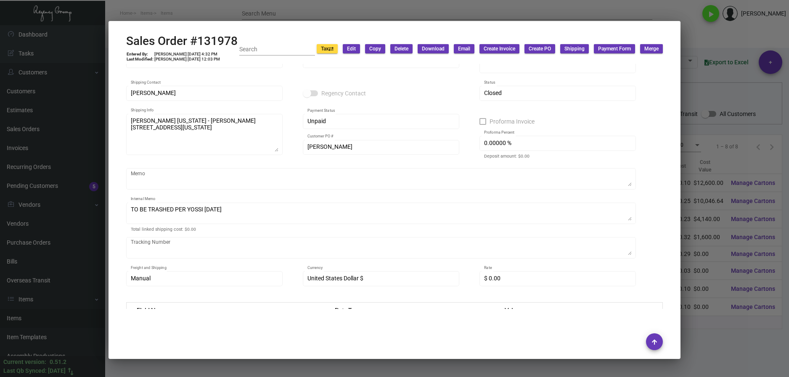
scroll to position [0, 0]
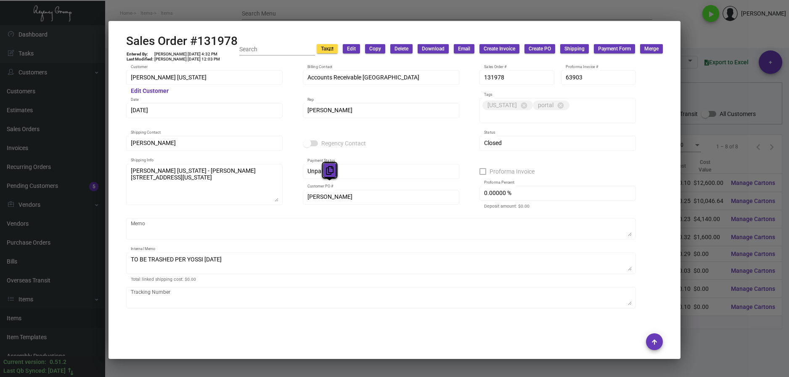
click at [327, 172] on icon at bounding box center [330, 170] width 8 height 9
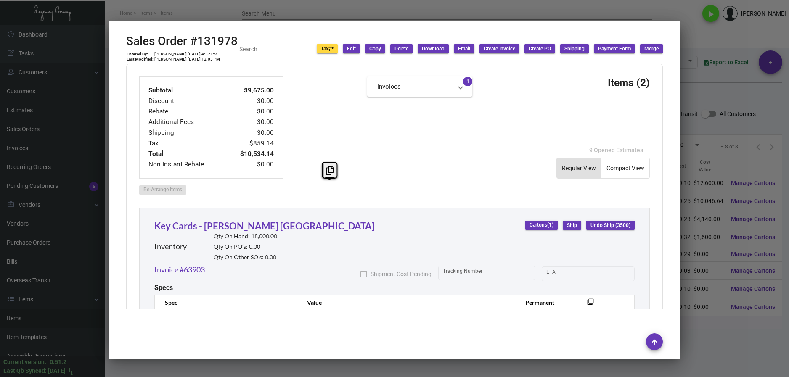
scroll to position [378, 0]
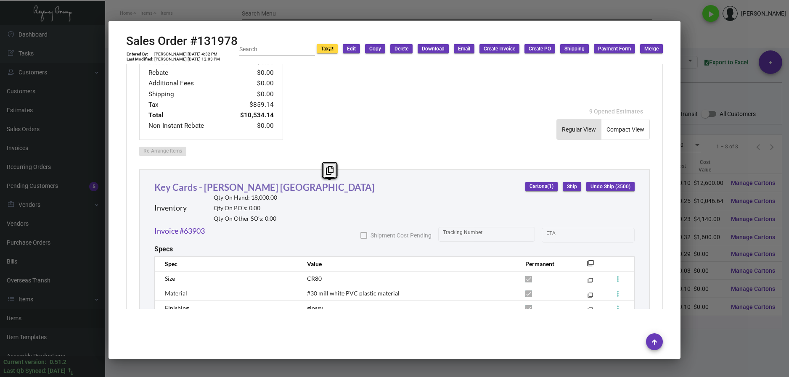
click at [180, 182] on link "Key Cards - [PERSON_NAME] [GEOGRAPHIC_DATA]" at bounding box center [264, 187] width 220 height 11
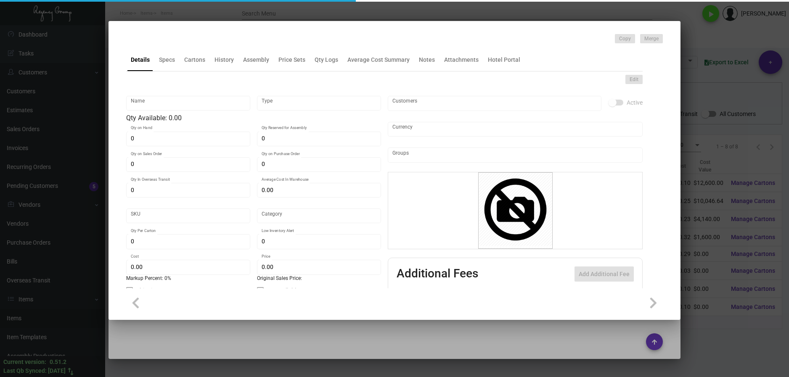
type input "Key Cards - [PERSON_NAME] [GEOGRAPHIC_DATA]"
type input "Inventory"
type input "18,000"
type input "$ 0.27364"
type input "470"
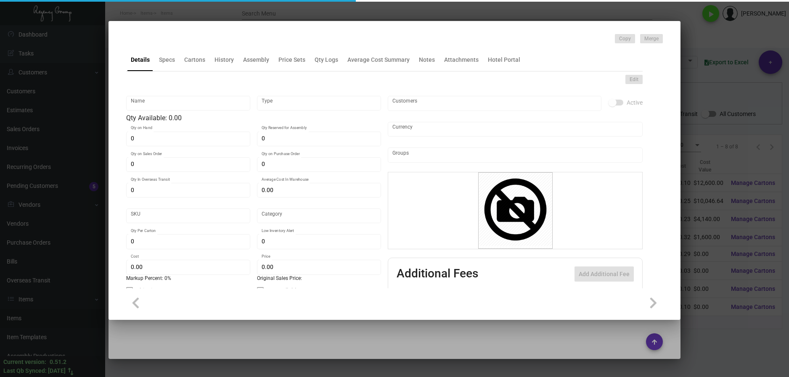
type input "Standard"
type input "1,000"
type input "5,000"
type input "$ 0.23"
type input "$ 0.60"
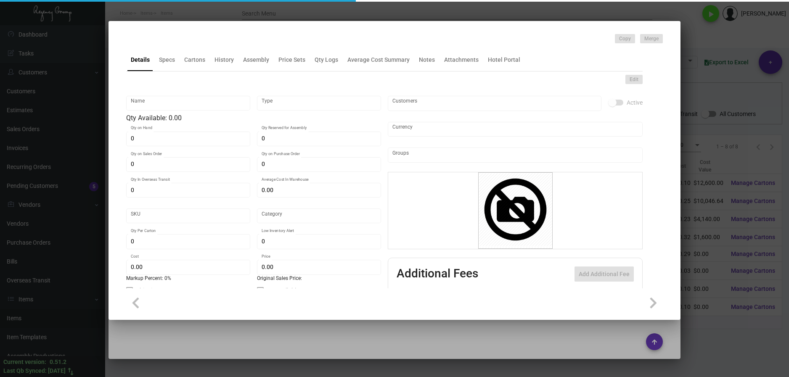
type textarea "Key Card: Size CR80, #30 mill white laminated plastic PVC stock, printing 1/1 w…"
checkbox input "true"
type input "United States Dollar $"
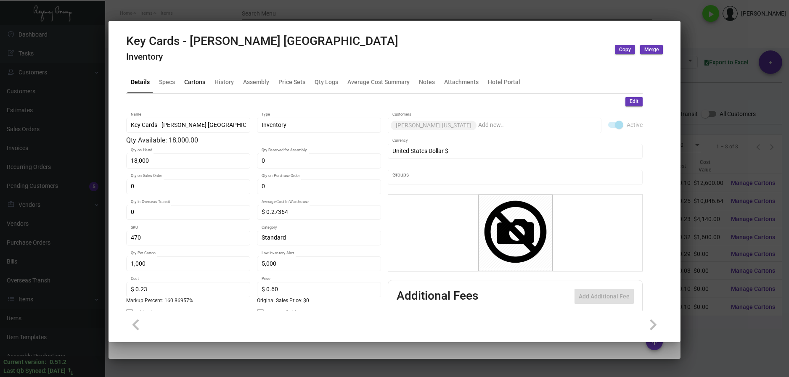
click at [193, 87] on div "Cartons" at bounding box center [195, 82] width 28 height 20
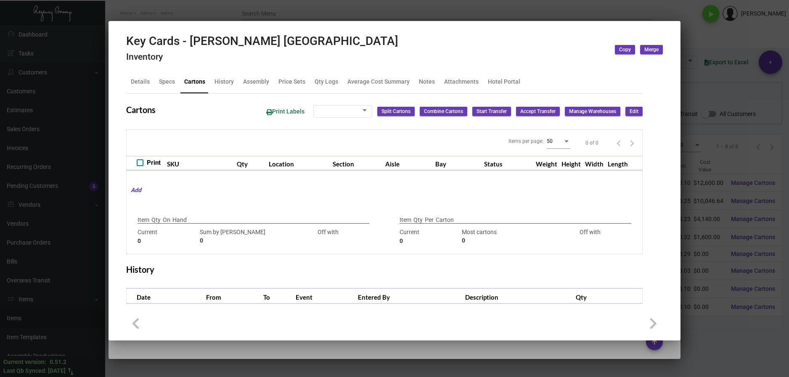
type input "18,000"
type input "23000"
type input "-5000"
type input "1,000"
type input "1000"
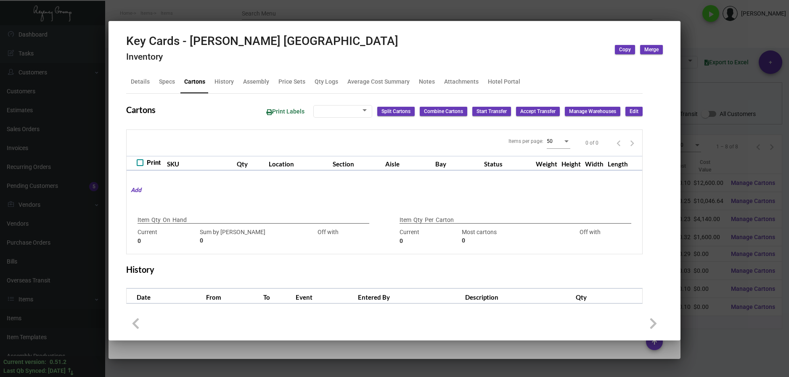
type input "0"
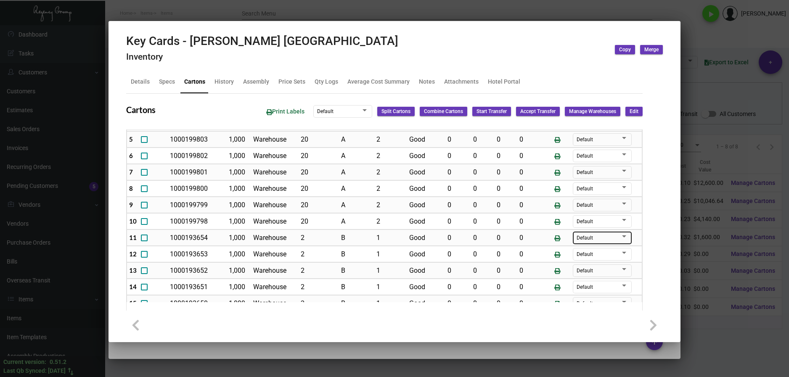
scroll to position [90, 0]
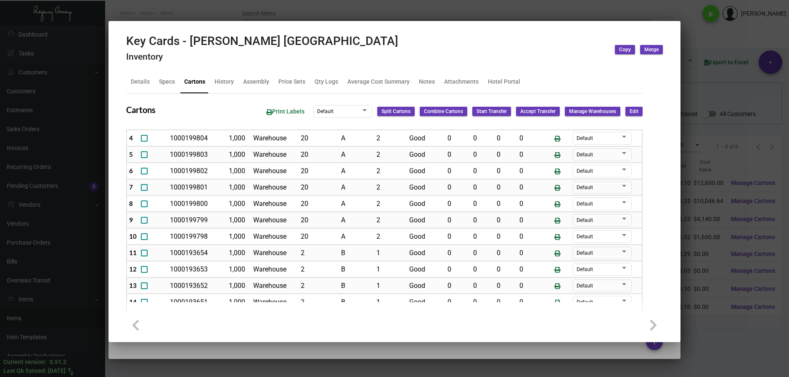
click at [733, 339] on div at bounding box center [394, 188] width 789 height 377
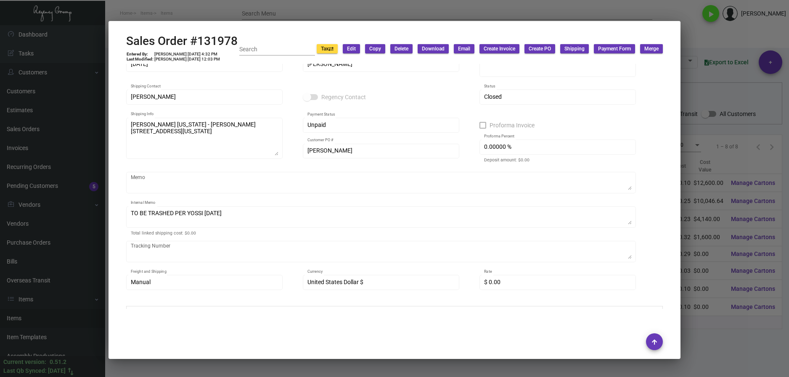
scroll to position [26, 0]
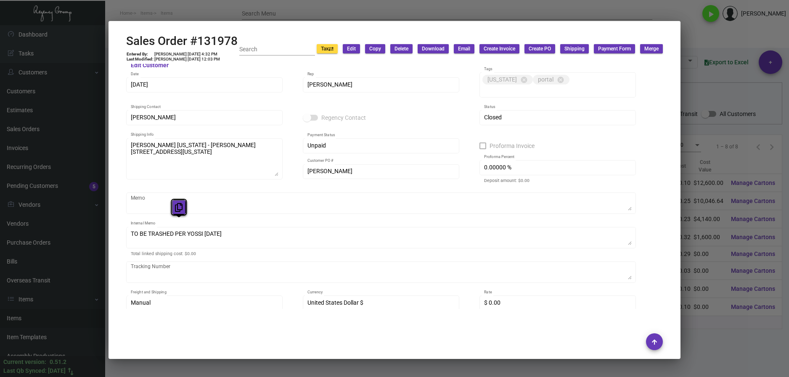
click at [182, 209] on icon at bounding box center [179, 207] width 8 height 9
click at [698, 41] on div at bounding box center [394, 188] width 789 height 377
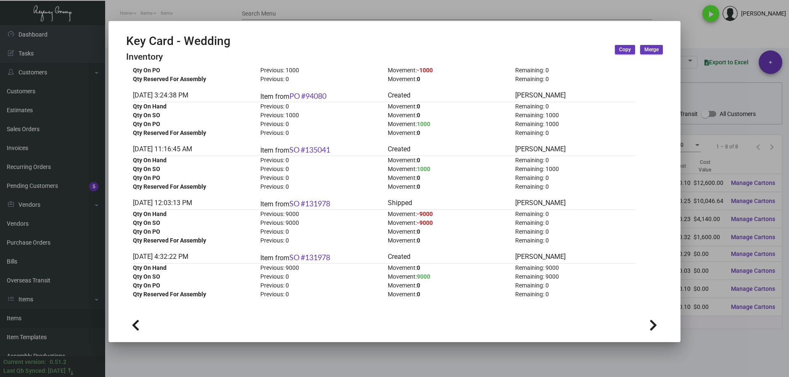
click at [692, 37] on div at bounding box center [394, 188] width 789 height 377
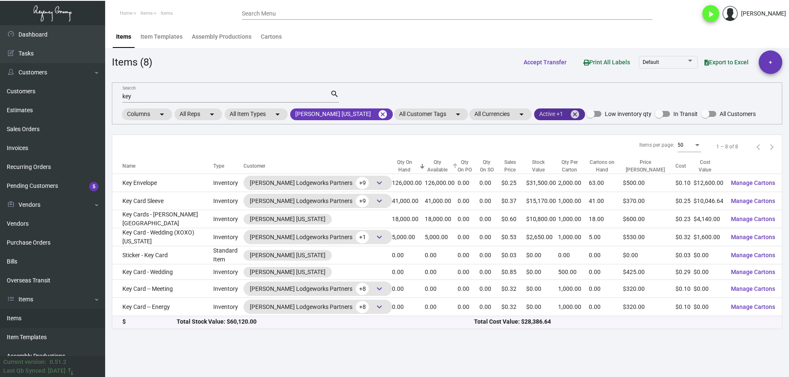
click at [534, 115] on mat-chip "Active +1 cancel" at bounding box center [559, 114] width 51 height 12
click at [515, 164] on span at bounding box center [515, 164] width 7 height 7
click at [515, 167] on input "Inactive" at bounding box center [515, 167] width 0 height 0
checkbox input "false"
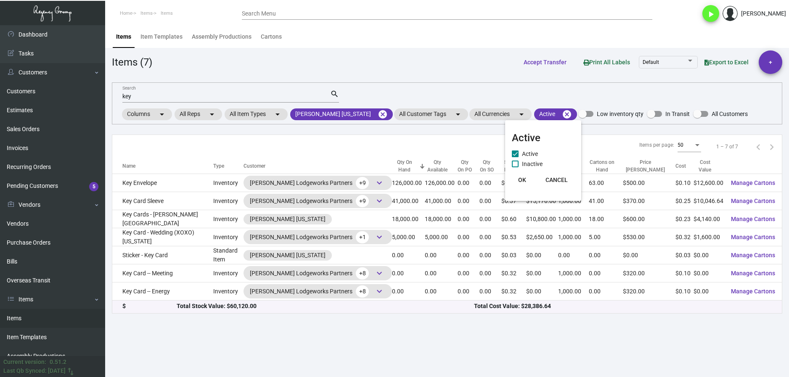
click at [522, 181] on span "OK" at bounding box center [522, 180] width 8 height 7
